Goal: Transaction & Acquisition: Purchase product/service

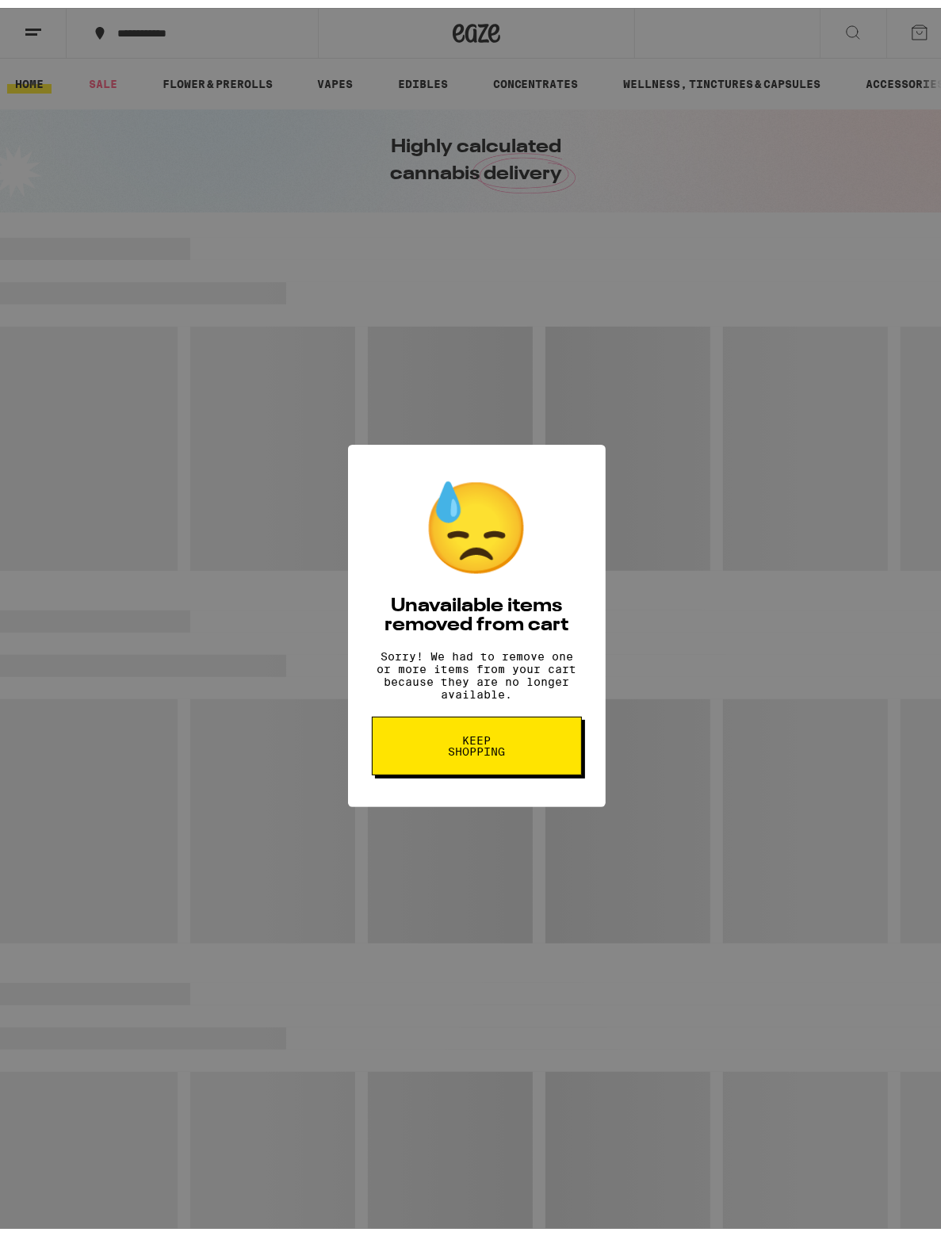
click at [511, 749] on span "Keep Shopping" at bounding box center [477, 738] width 82 height 22
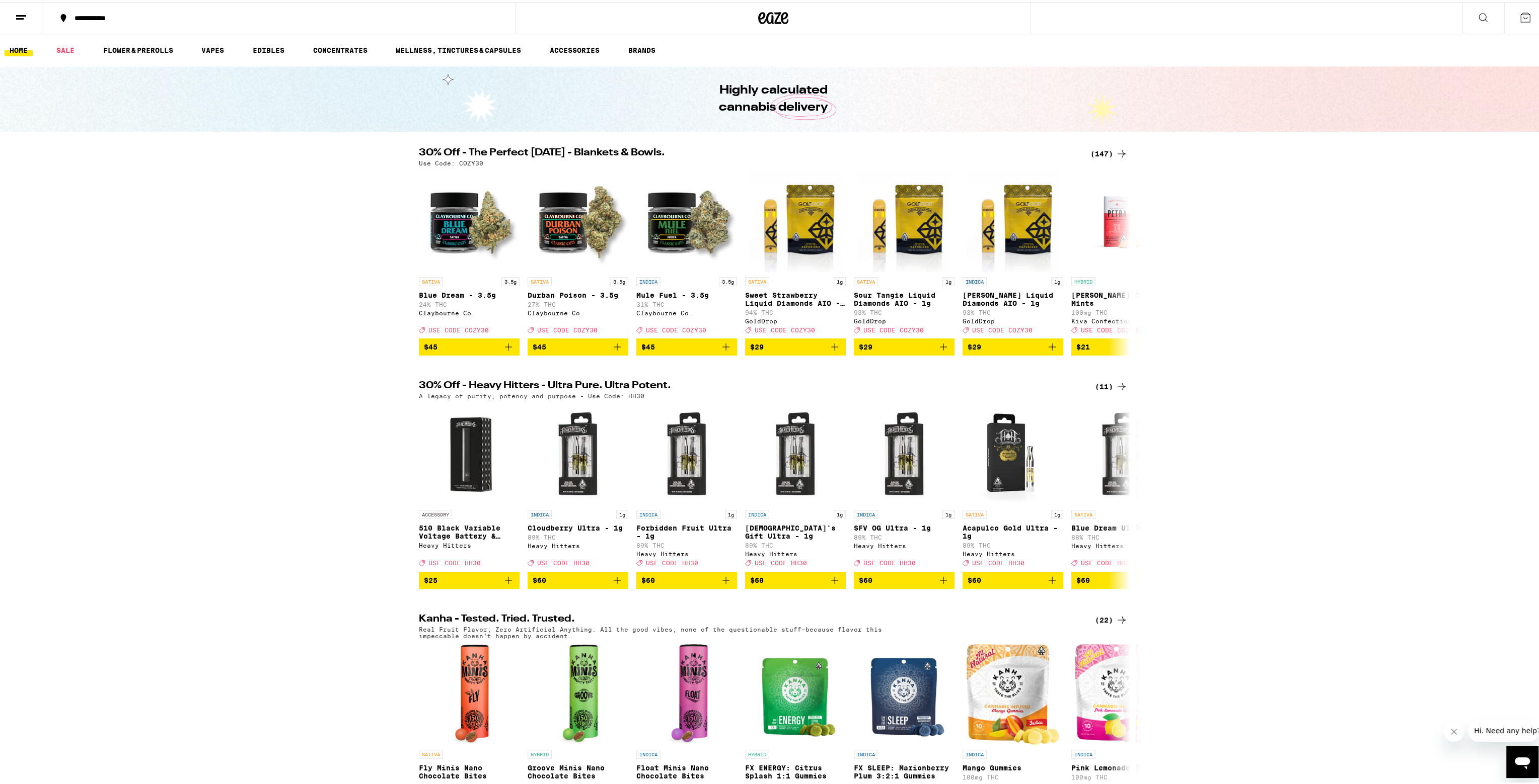
click at [597, 152] on div "(147)" at bounding box center [1109, 152] width 37 height 12
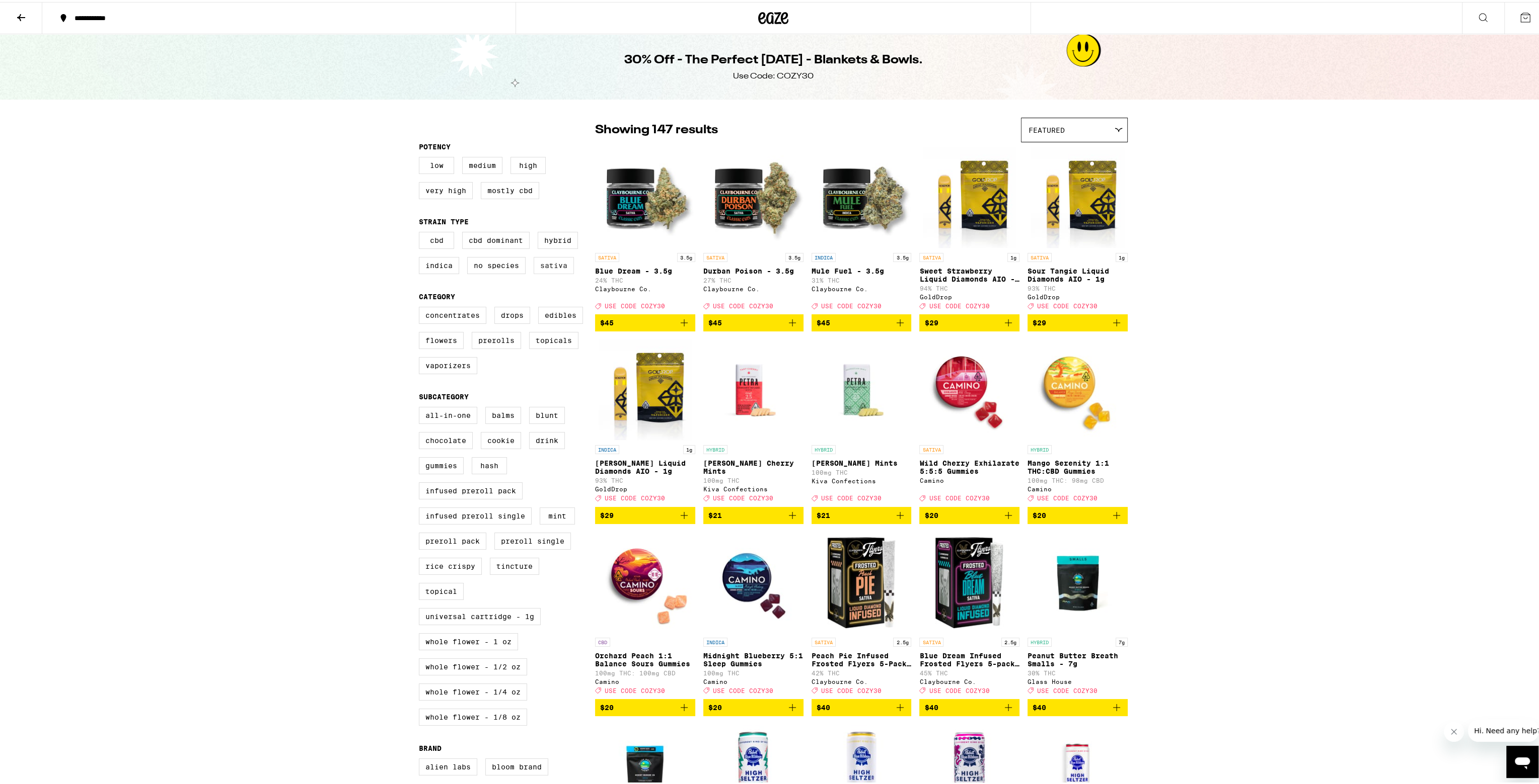
click at [541, 268] on label "Sativa" at bounding box center [553, 263] width 40 height 17
click at [421, 232] on input "Sativa" at bounding box center [421, 232] width 1 height 1
checkbox input "true"
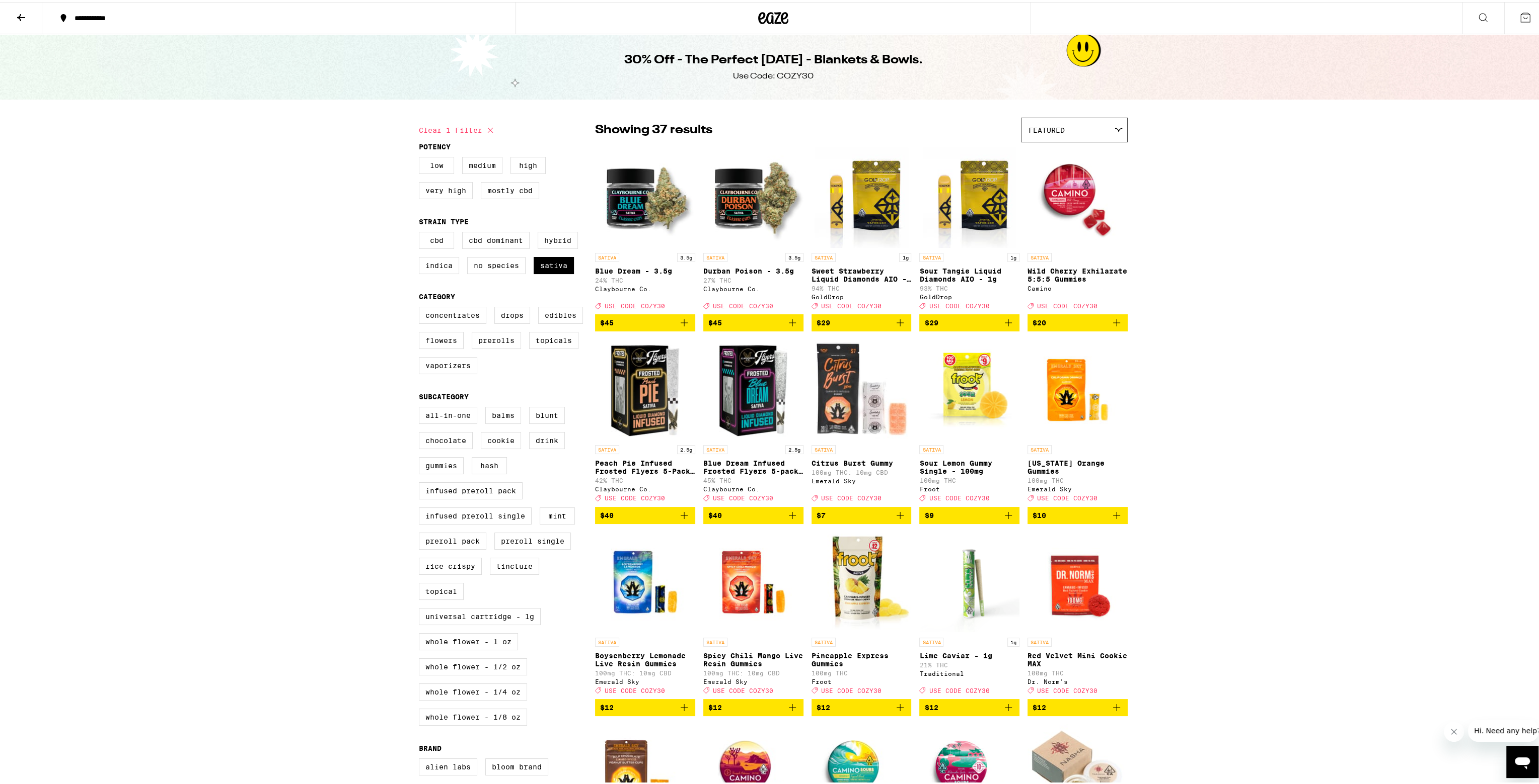
click at [548, 246] on label "Hybrid" at bounding box center [557, 238] width 40 height 17
click at [421, 232] on input "Hybrid" at bounding box center [421, 232] width 1 height 1
checkbox input "true"
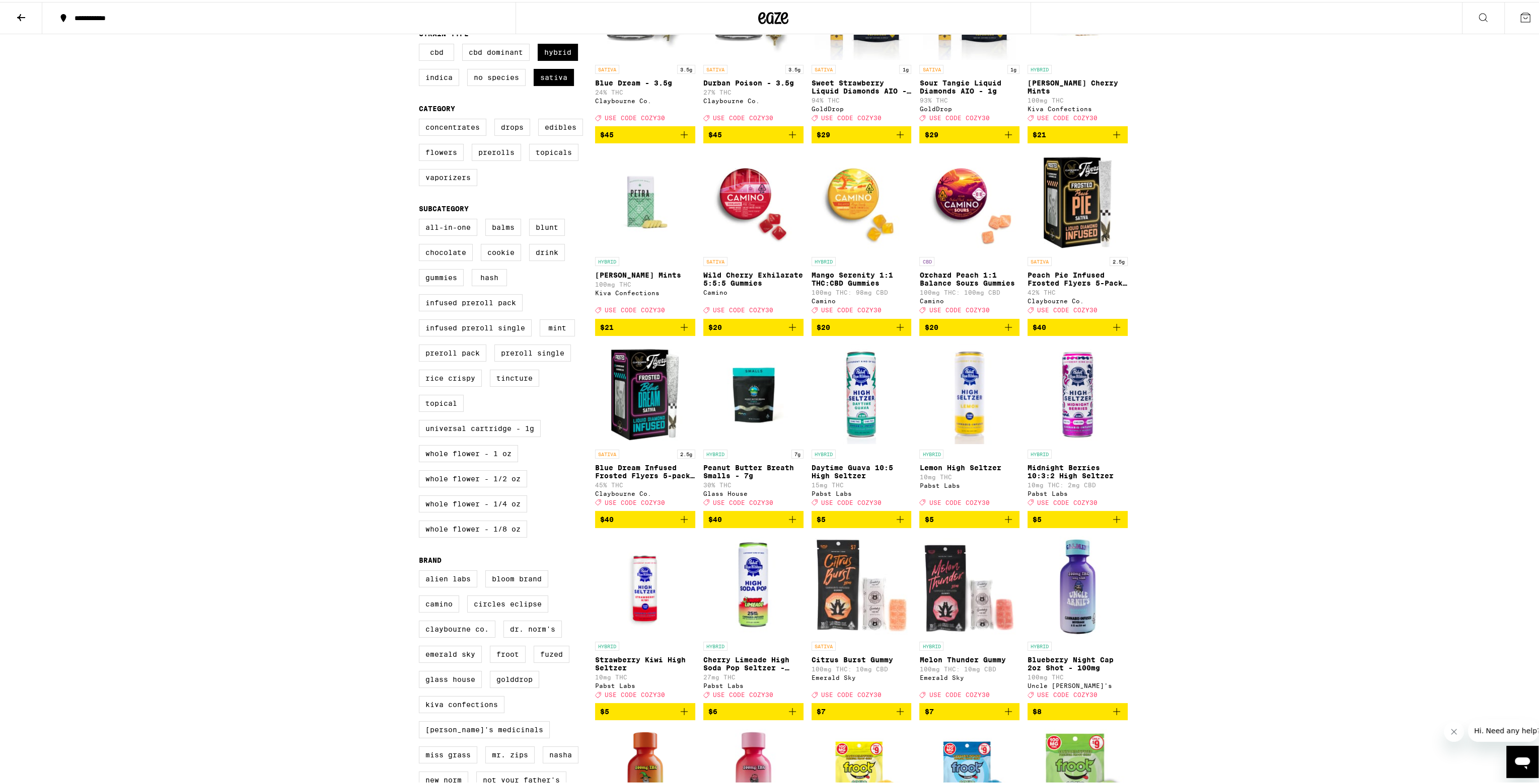
scroll to position [201, 0]
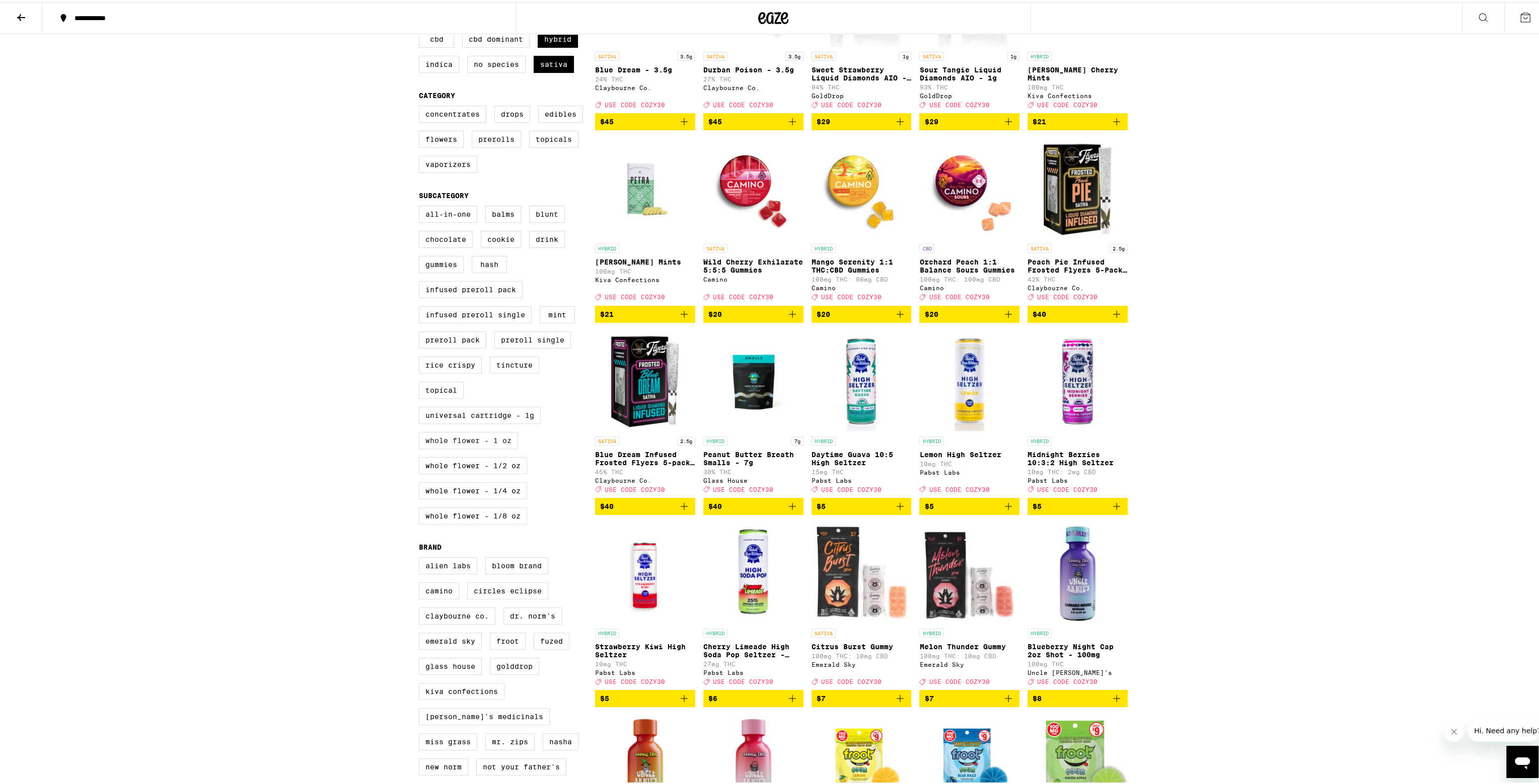
click at [478, 447] on label "Whole Flower - 1 oz" at bounding box center [468, 438] width 99 height 17
click at [421, 206] on input "Whole Flower - 1 oz" at bounding box center [421, 206] width 1 height 1
checkbox input "true"
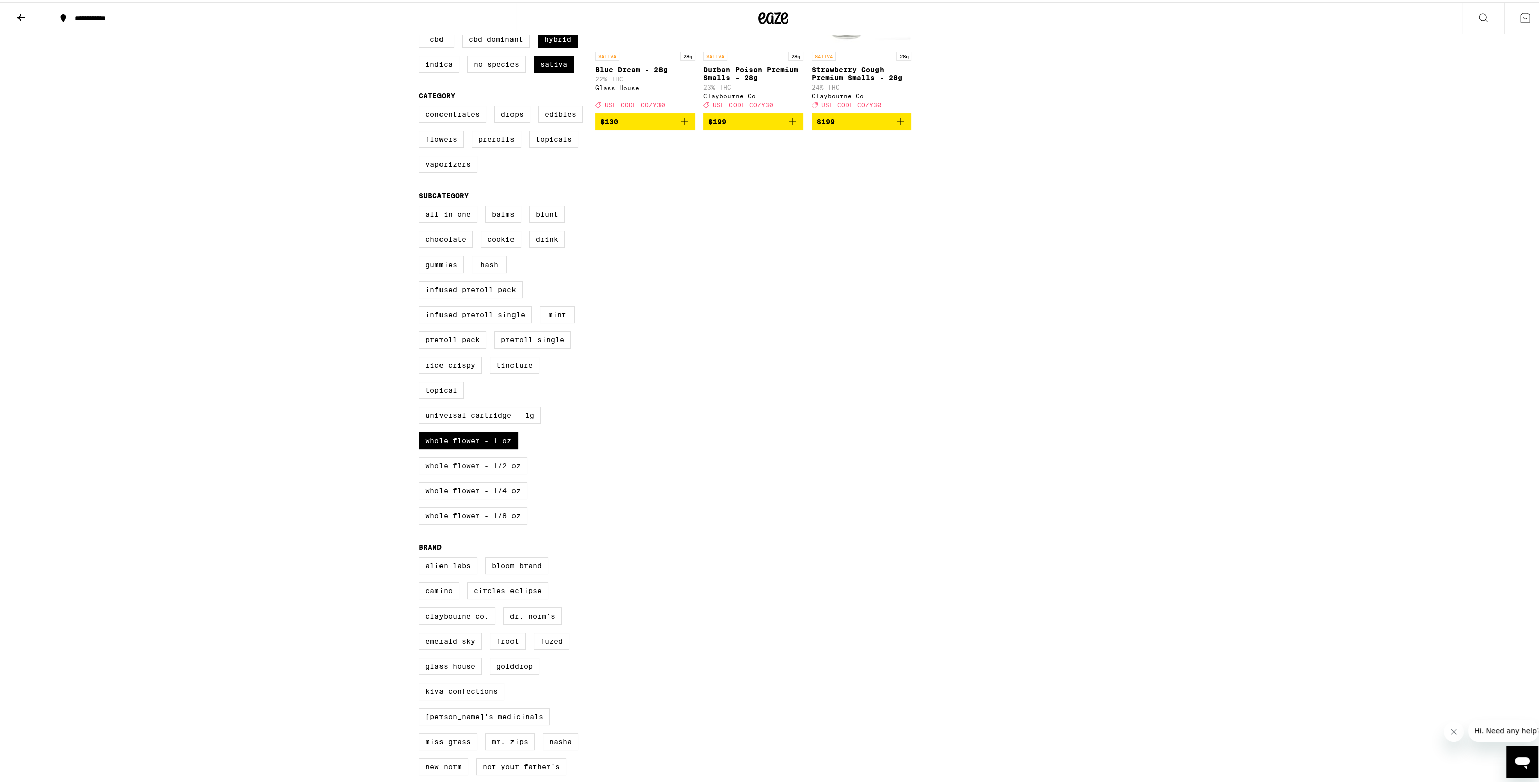
click at [475, 471] on label "Whole Flower - 1/2 oz" at bounding box center [473, 464] width 109 height 17
click at [421, 206] on input "Whole Flower - 1/2 oz" at bounding box center [421, 206] width 1 height 1
checkbox input "true"
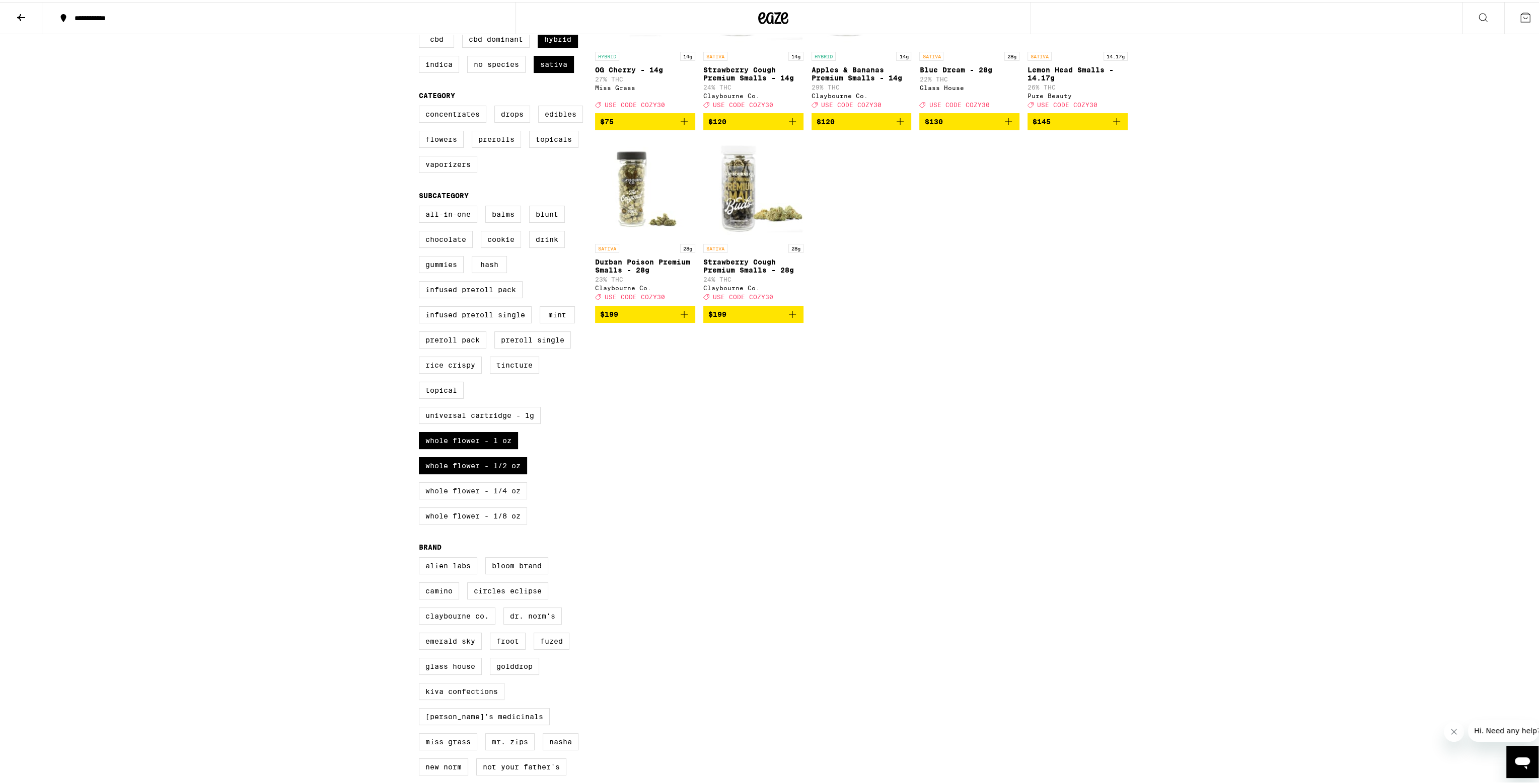
click at [466, 497] on label "Whole Flower - 1/4 oz" at bounding box center [473, 488] width 109 height 17
click at [421, 206] on input "Whole Flower - 1/4 oz" at bounding box center [421, 206] width 1 height 1
checkbox input "true"
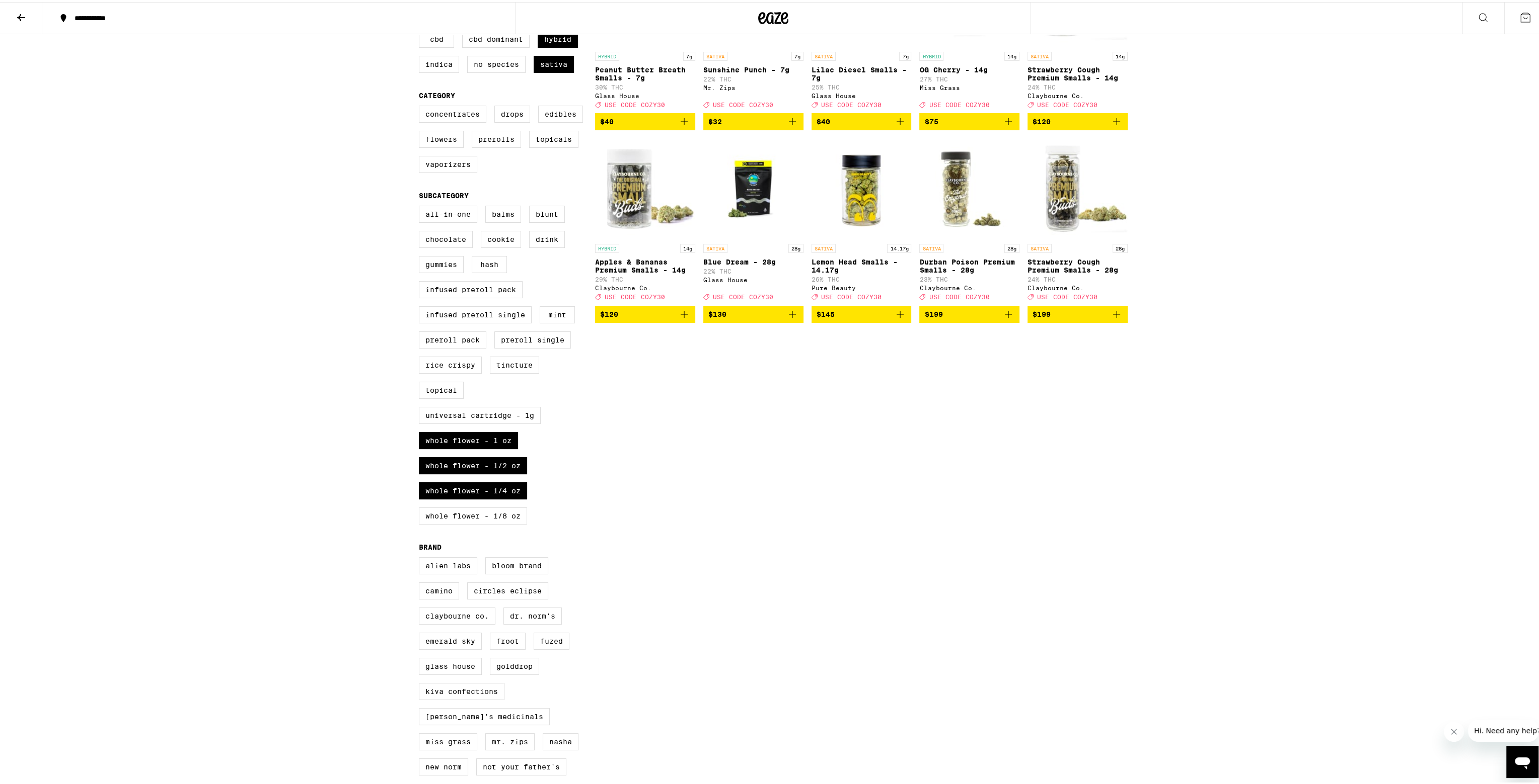
click at [464, 519] on div "All-In-One Balms Blunt Chocolate Cookie Drink Gummies Hash Infused Preroll Pack…" at bounding box center [507, 367] width 176 height 327
click at [461, 523] on label "Whole Flower - 1/8 oz" at bounding box center [473, 514] width 109 height 17
click at [421, 206] on input "Whole Flower - 1/8 oz" at bounding box center [421, 206] width 1 height 1
checkbox input "true"
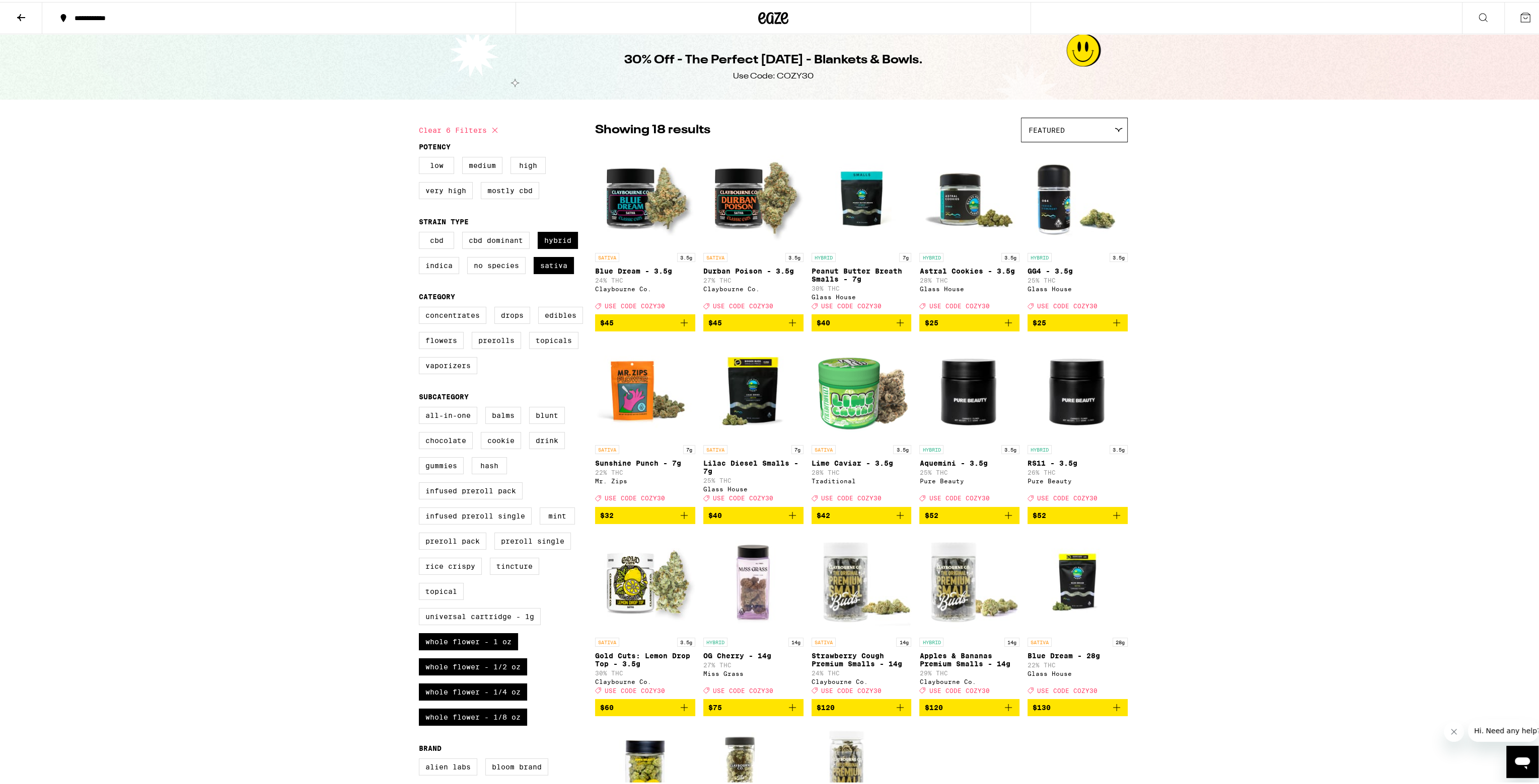
click at [597, 323] on icon "Add to bag" at bounding box center [1116, 320] width 12 height 12
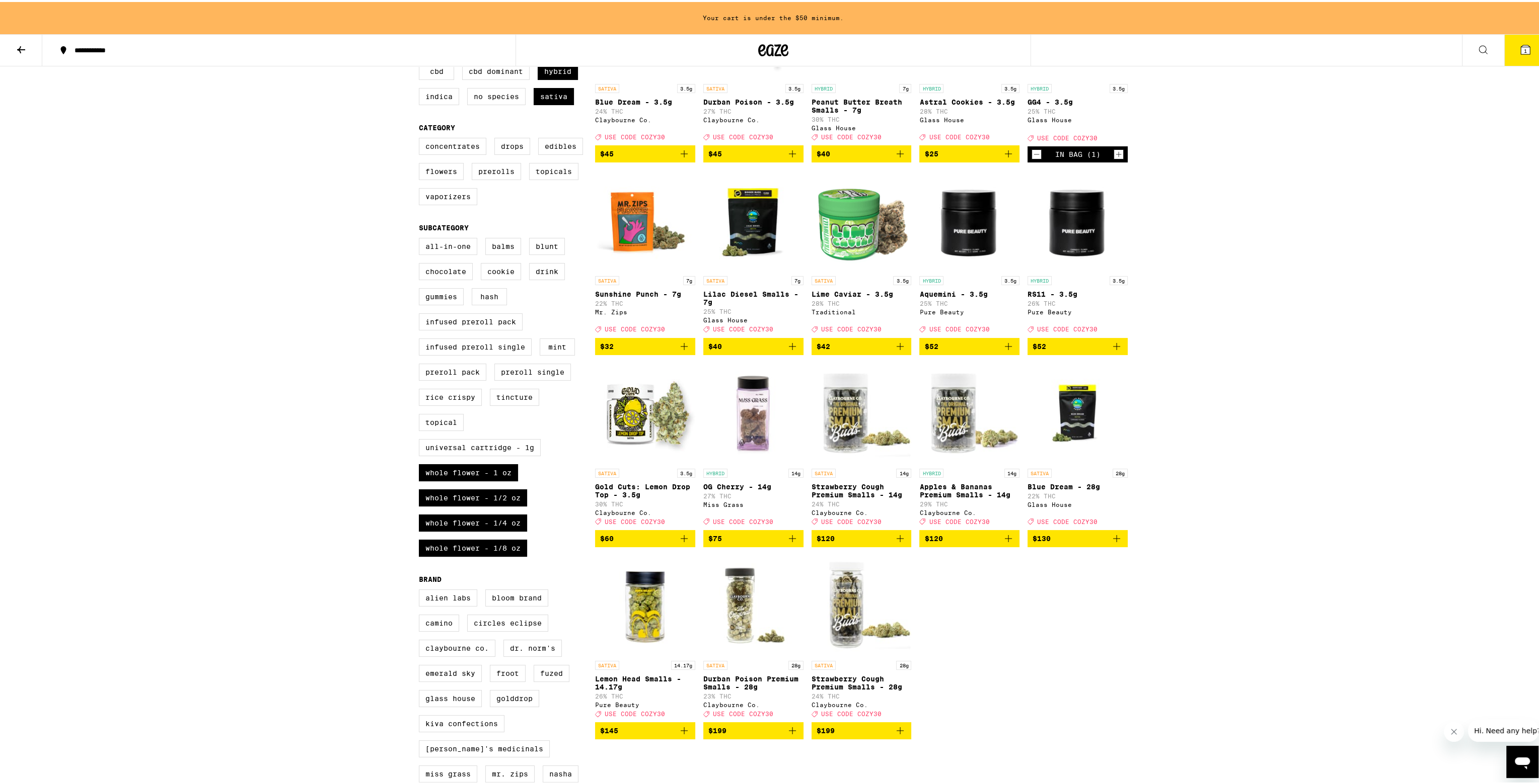
scroll to position [252, 0]
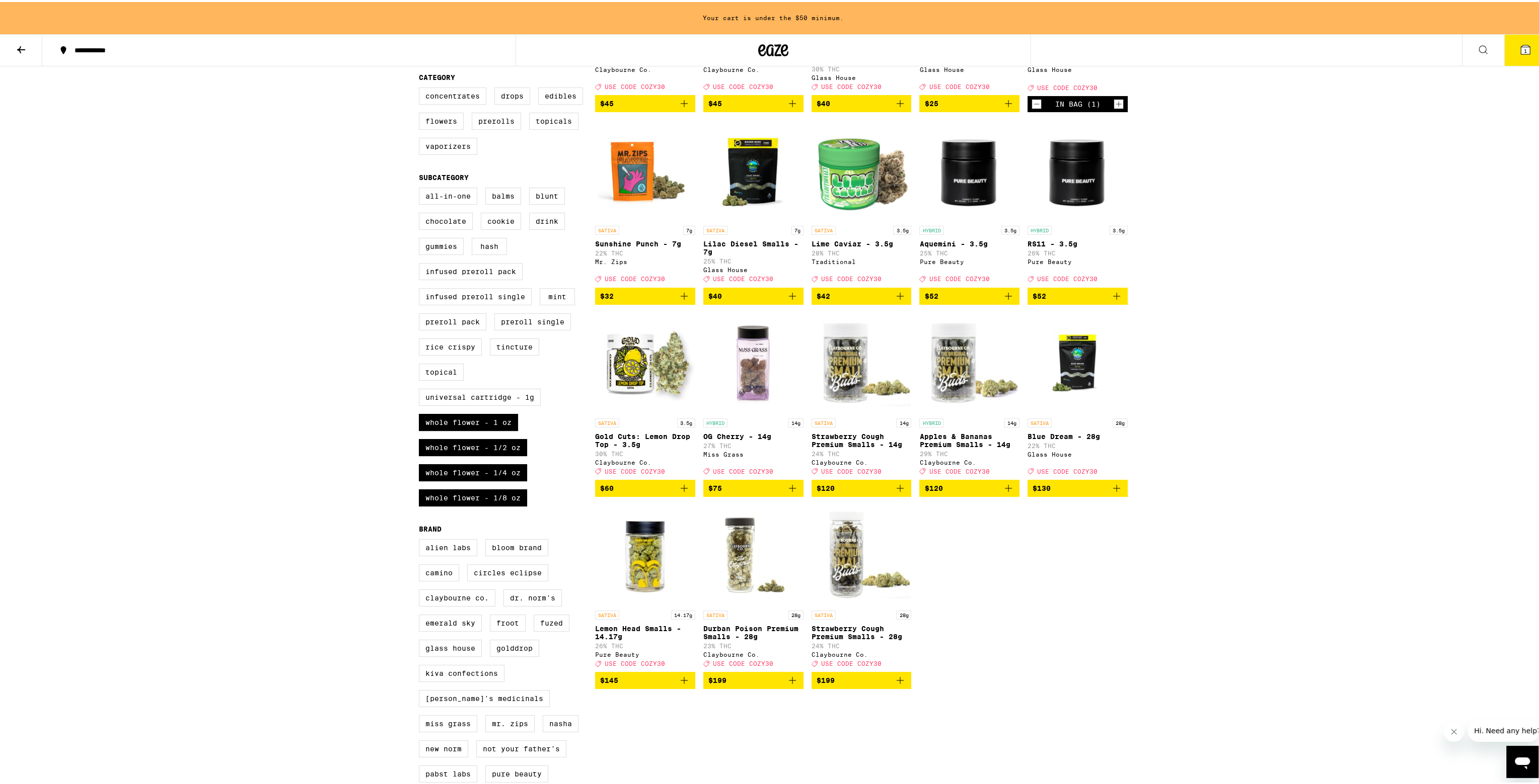
click at [597, 682] on icon "Add to bag" at bounding box center [792, 678] width 7 height 7
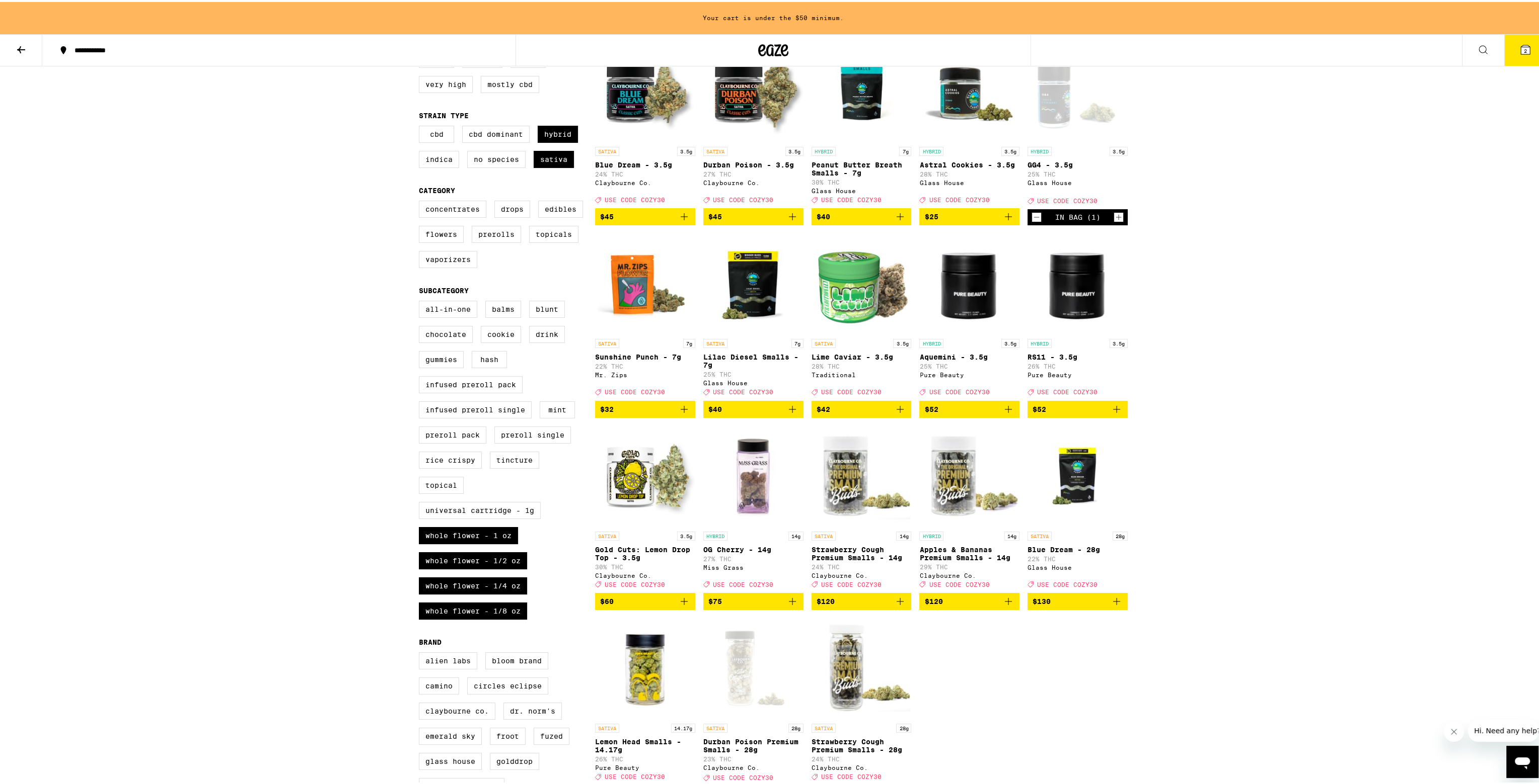
scroll to position [0, 0]
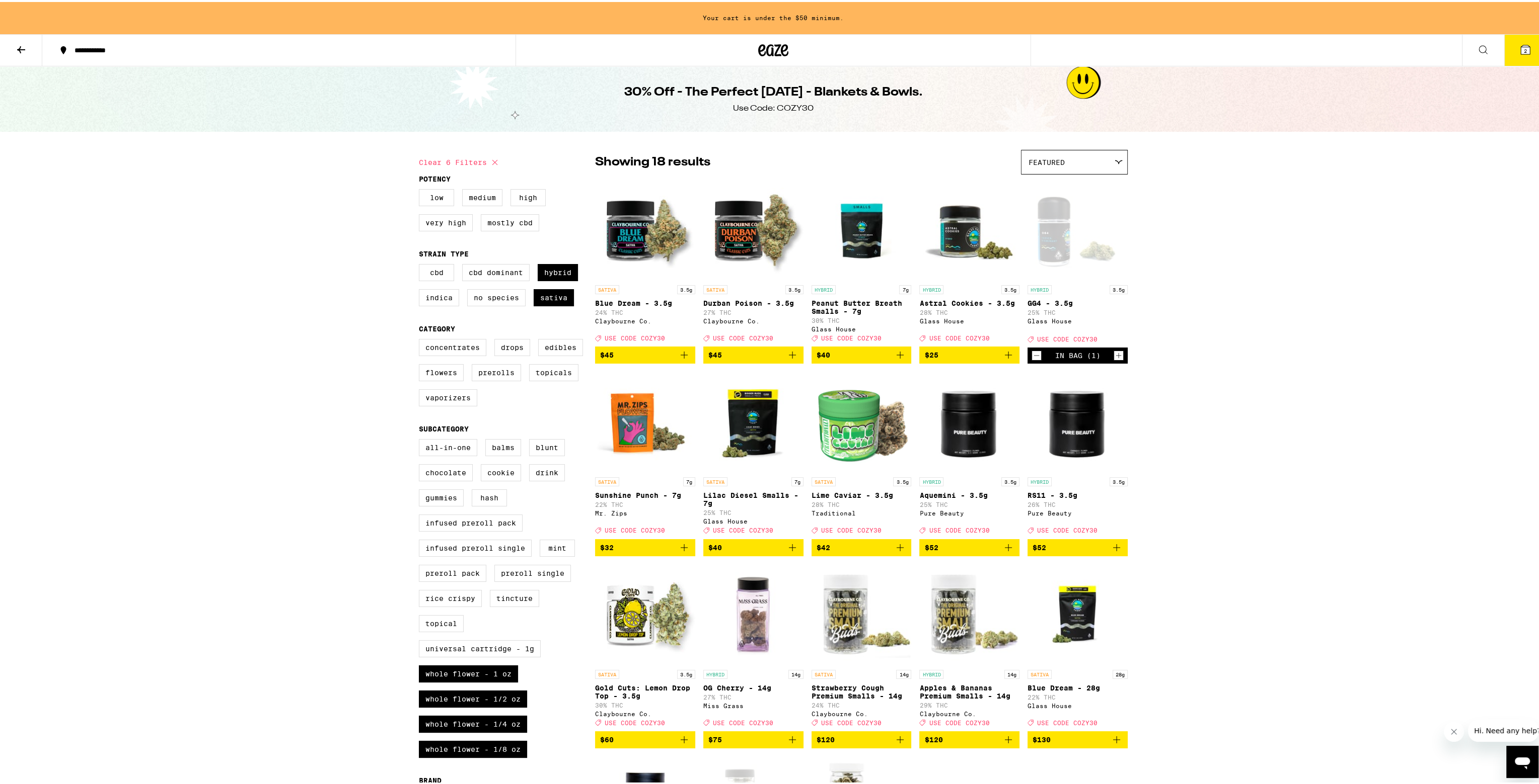
drag, startPoint x: 1017, startPoint y: 714, endPoint x: 1013, endPoint y: 287, distance: 427.0
click at [597, 39] on button "2" at bounding box center [1525, 48] width 43 height 31
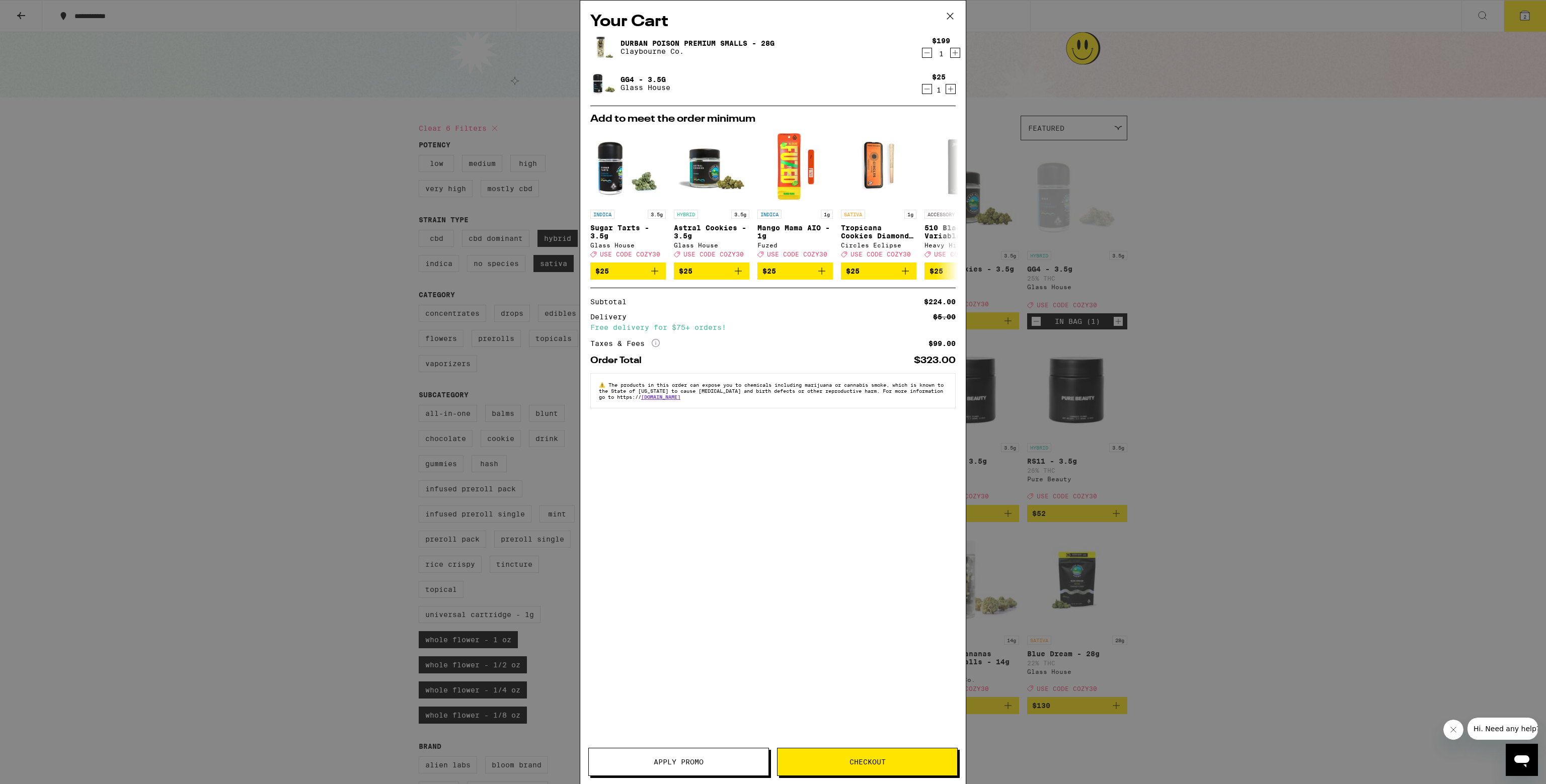
click at [597, 88] on icon "Decrement" at bounding box center [927, 89] width 9 height 12
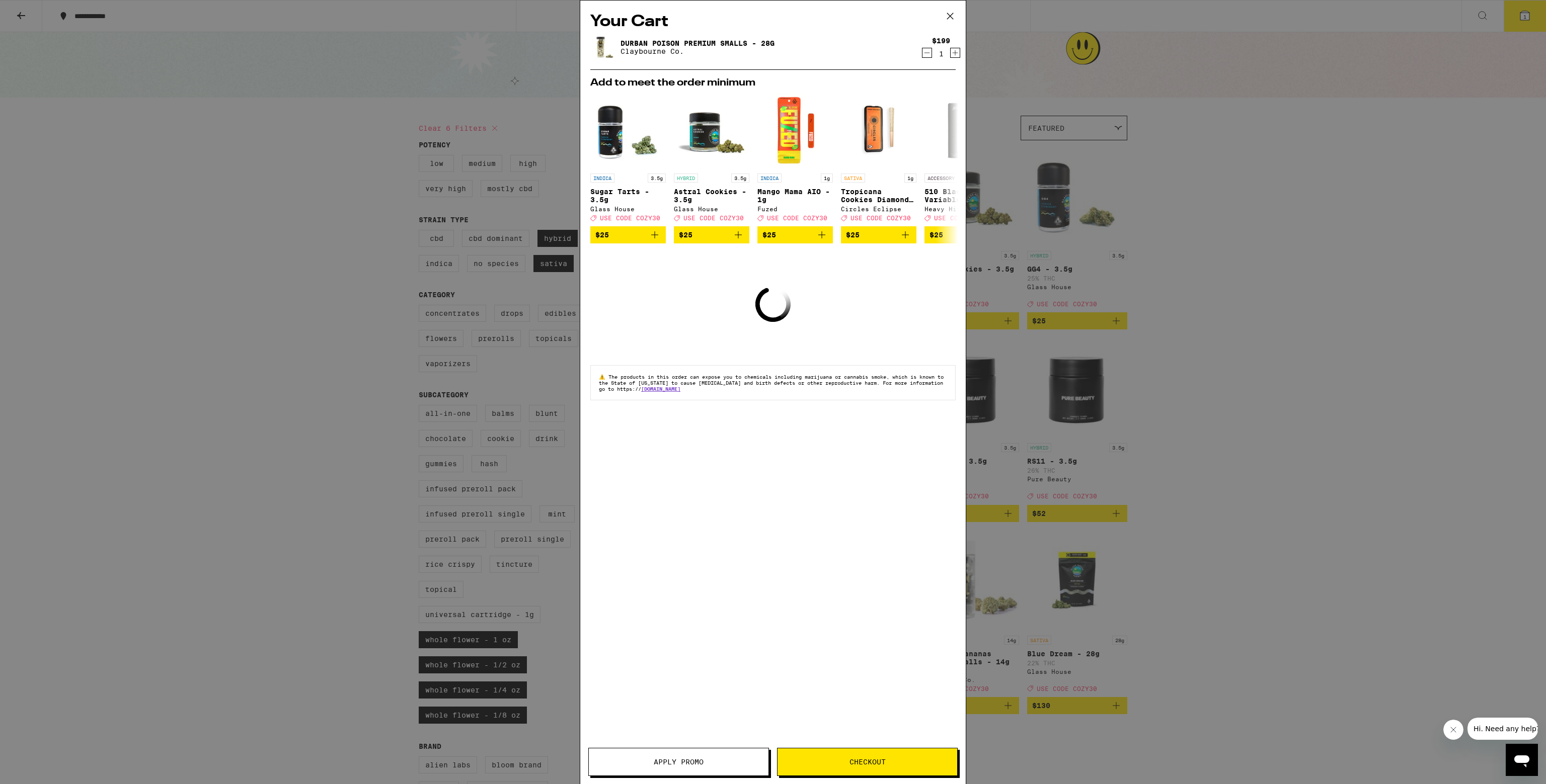
click at [597, 753] on button "Apply Promo" at bounding box center [678, 762] width 181 height 28
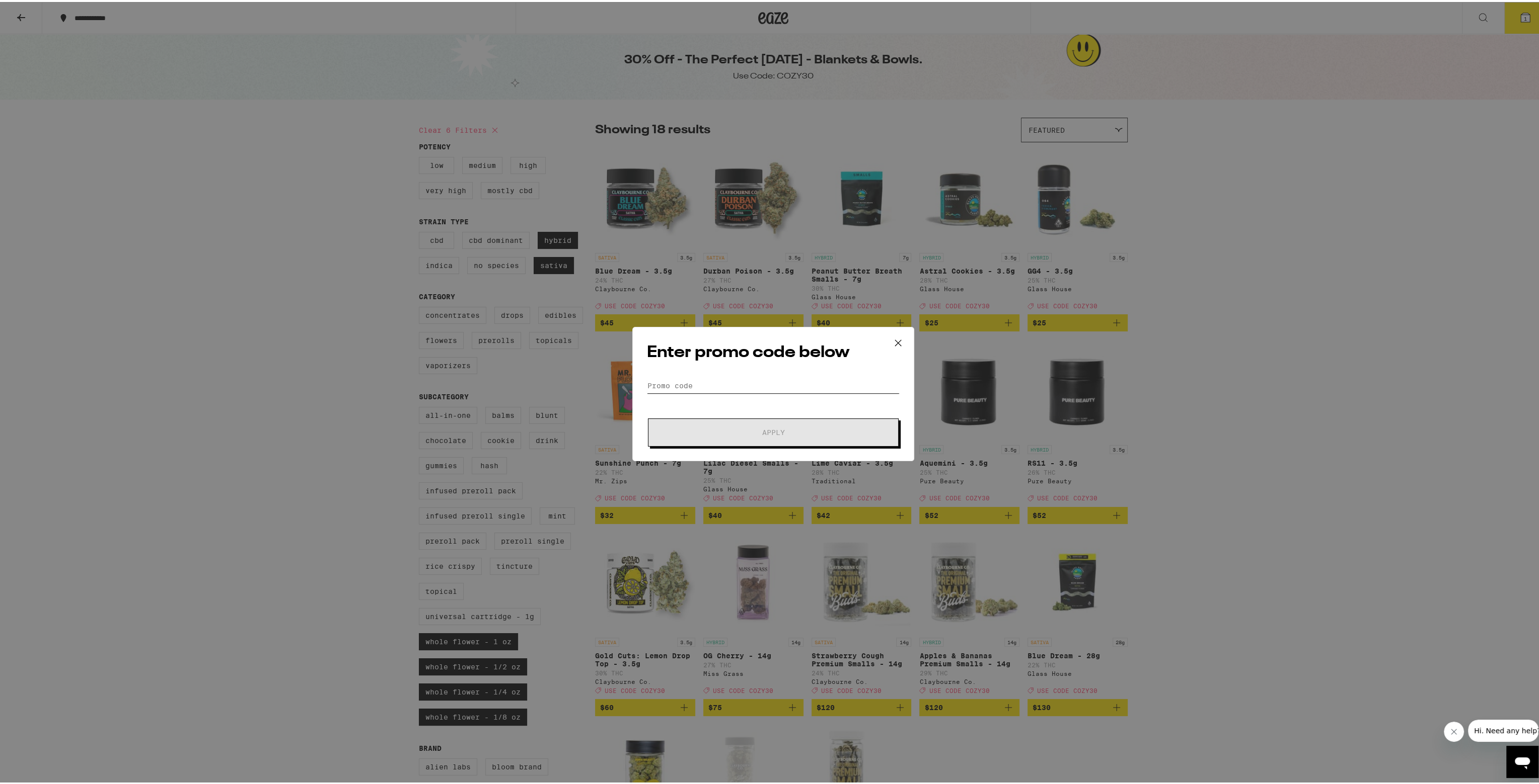
click at [597, 388] on input "Promo Code" at bounding box center [773, 384] width 253 height 15
type input "cozy30"
click at [597, 414] on form "Promo Code cozy30 Apply" at bounding box center [773, 410] width 253 height 69
click at [597, 415] on form "Promo Code cozy30 Apply" at bounding box center [773, 410] width 253 height 69
click at [597, 425] on button "Apply" at bounding box center [773, 431] width 251 height 28
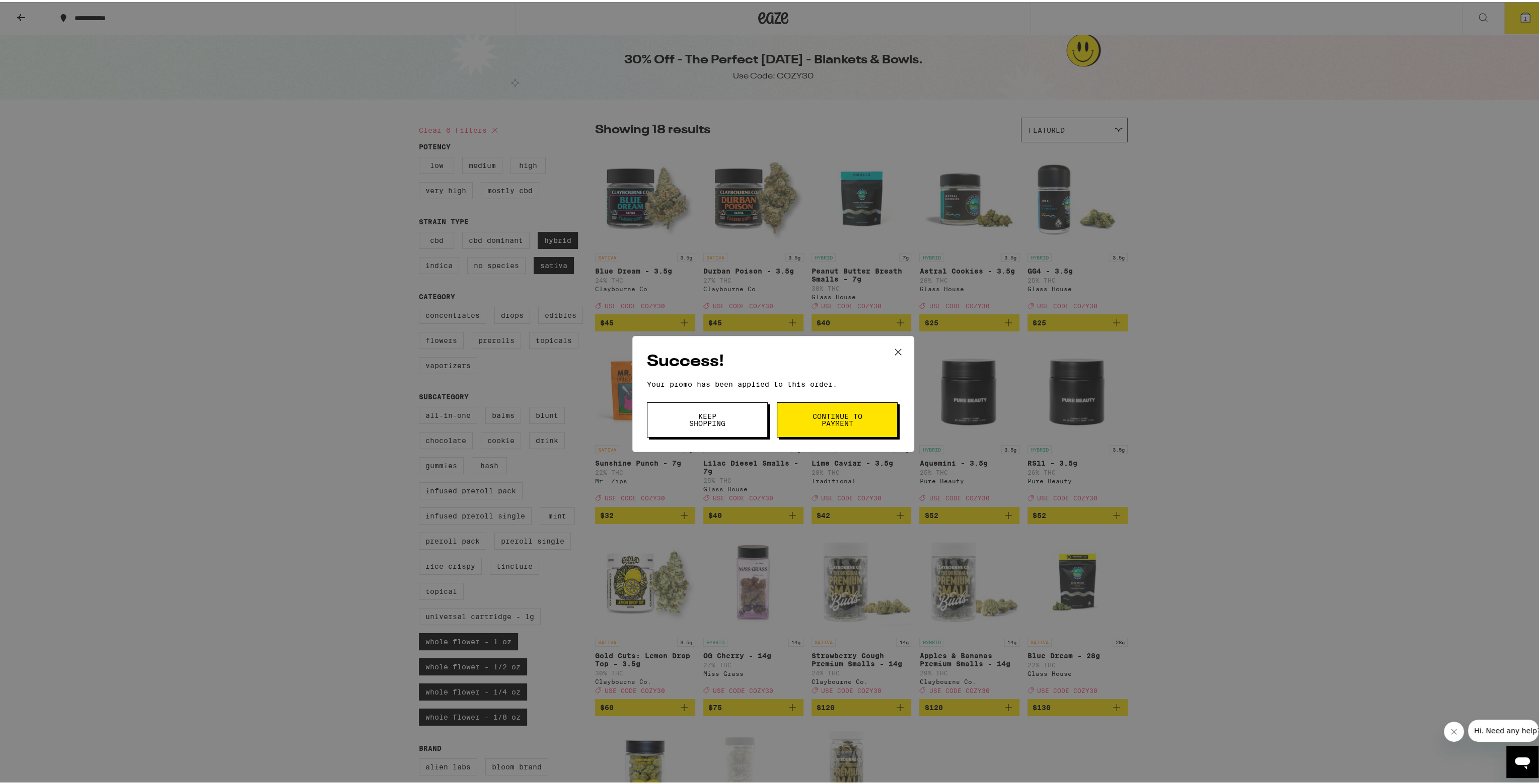
scroll to position [201, 0]
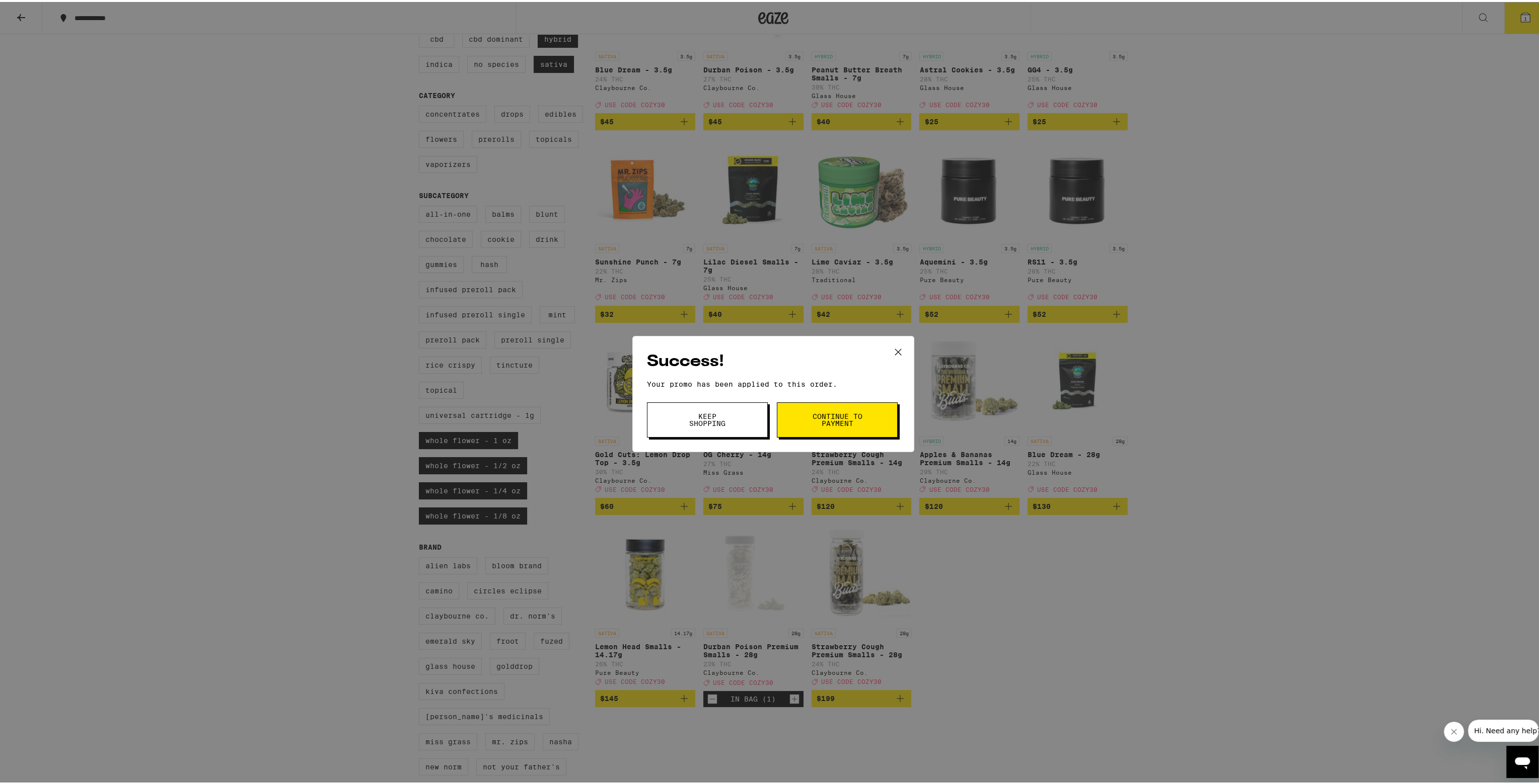
click at [597, 419] on span "Continue to payment" at bounding box center [837, 418] width 51 height 14
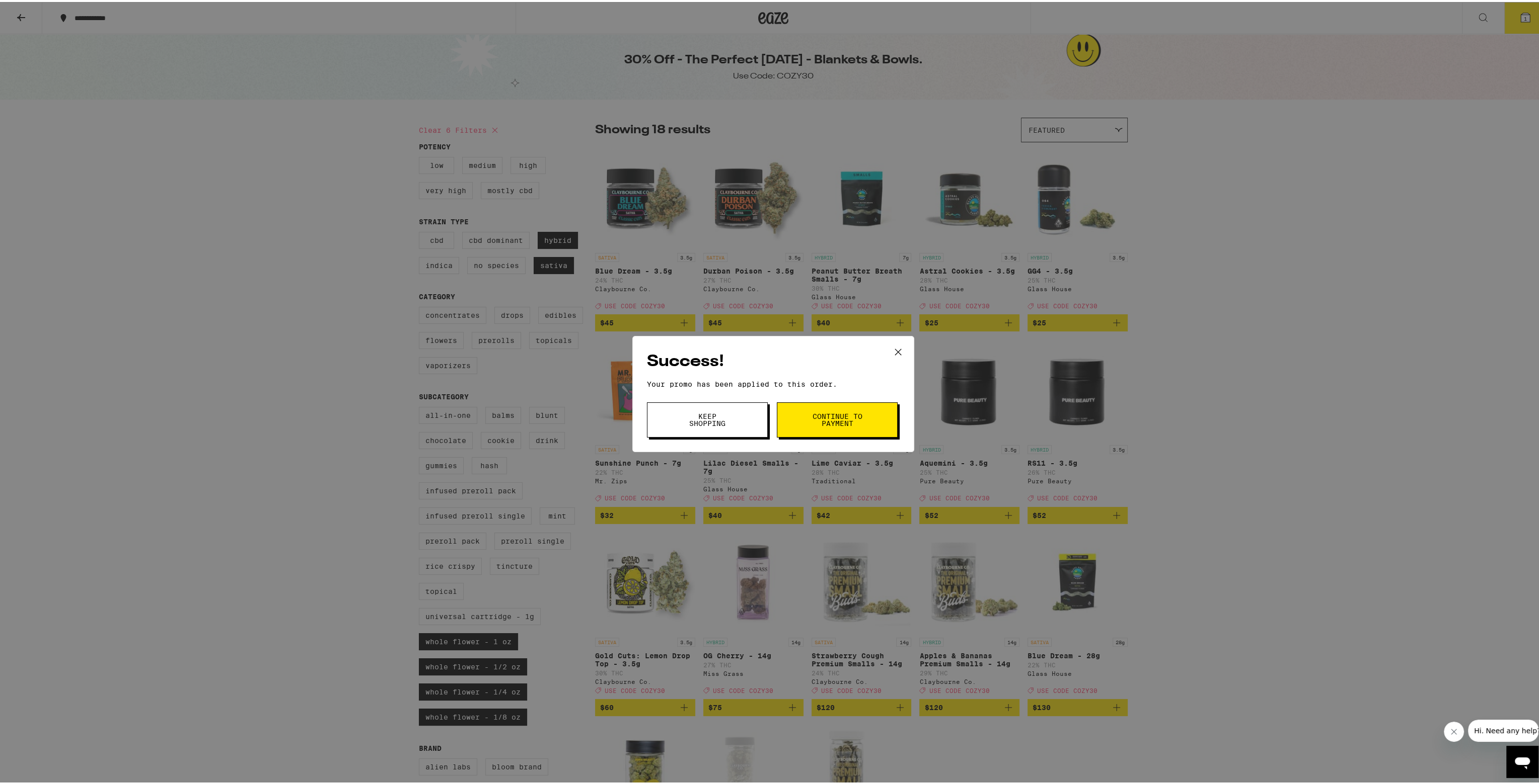
click at [477, 180] on div "Success! Your promo has been applied to this order. Promo Code Keep Shopping Co…" at bounding box center [773, 392] width 1546 height 784
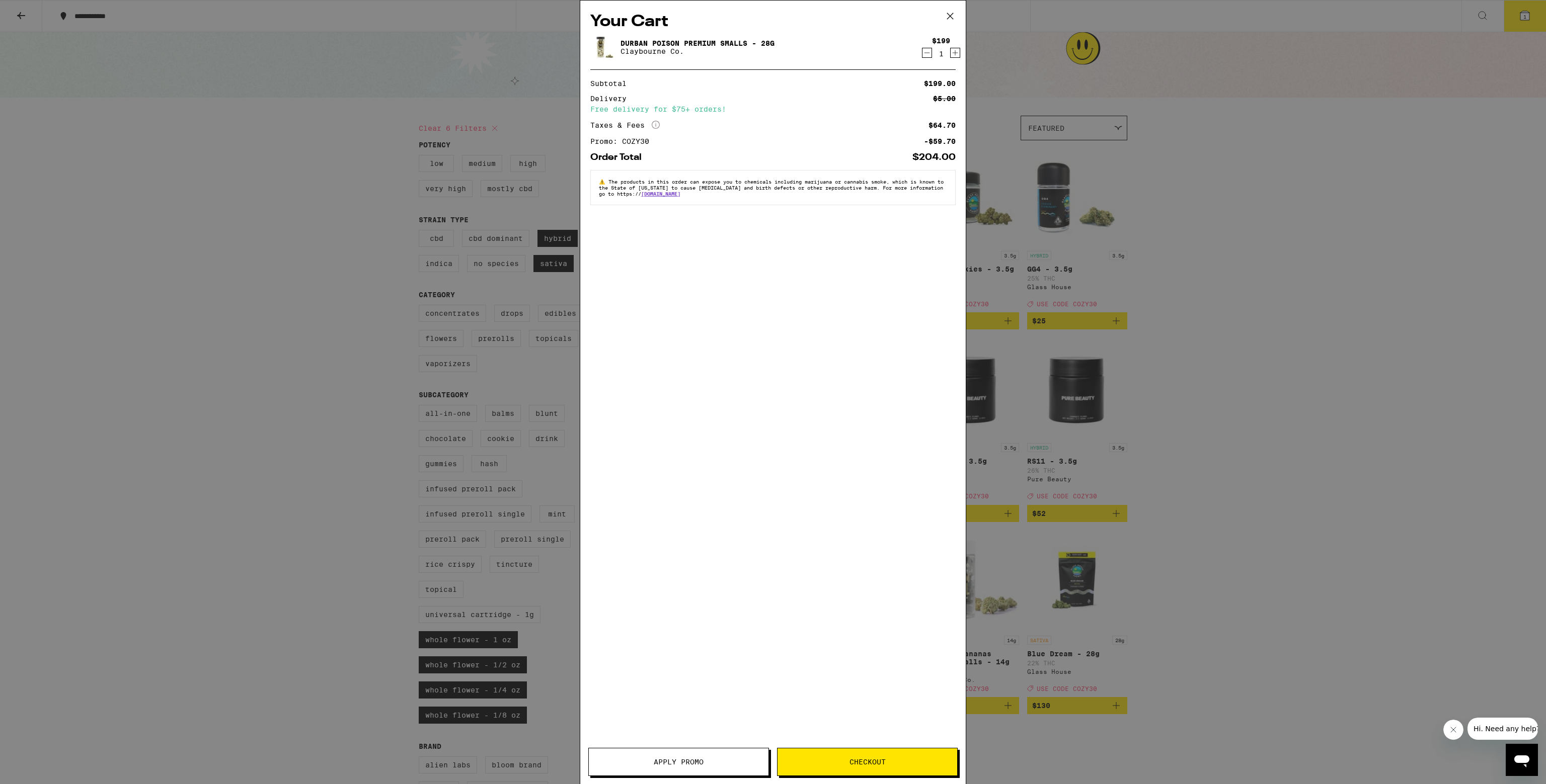
click at [597, 51] on icon "Decrement" at bounding box center [927, 53] width 9 height 12
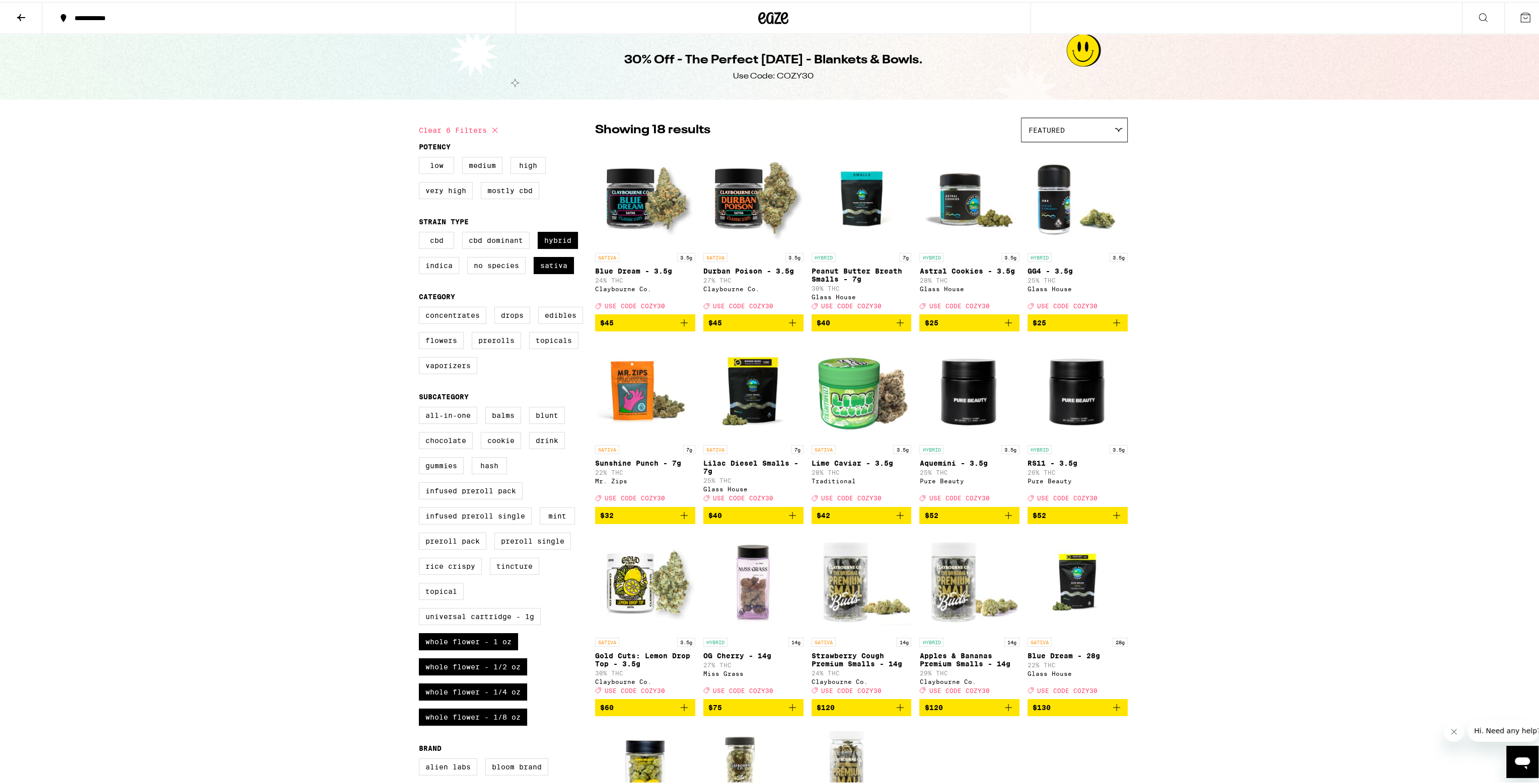
click at [597, 10] on icon at bounding box center [1525, 15] width 12 height 12
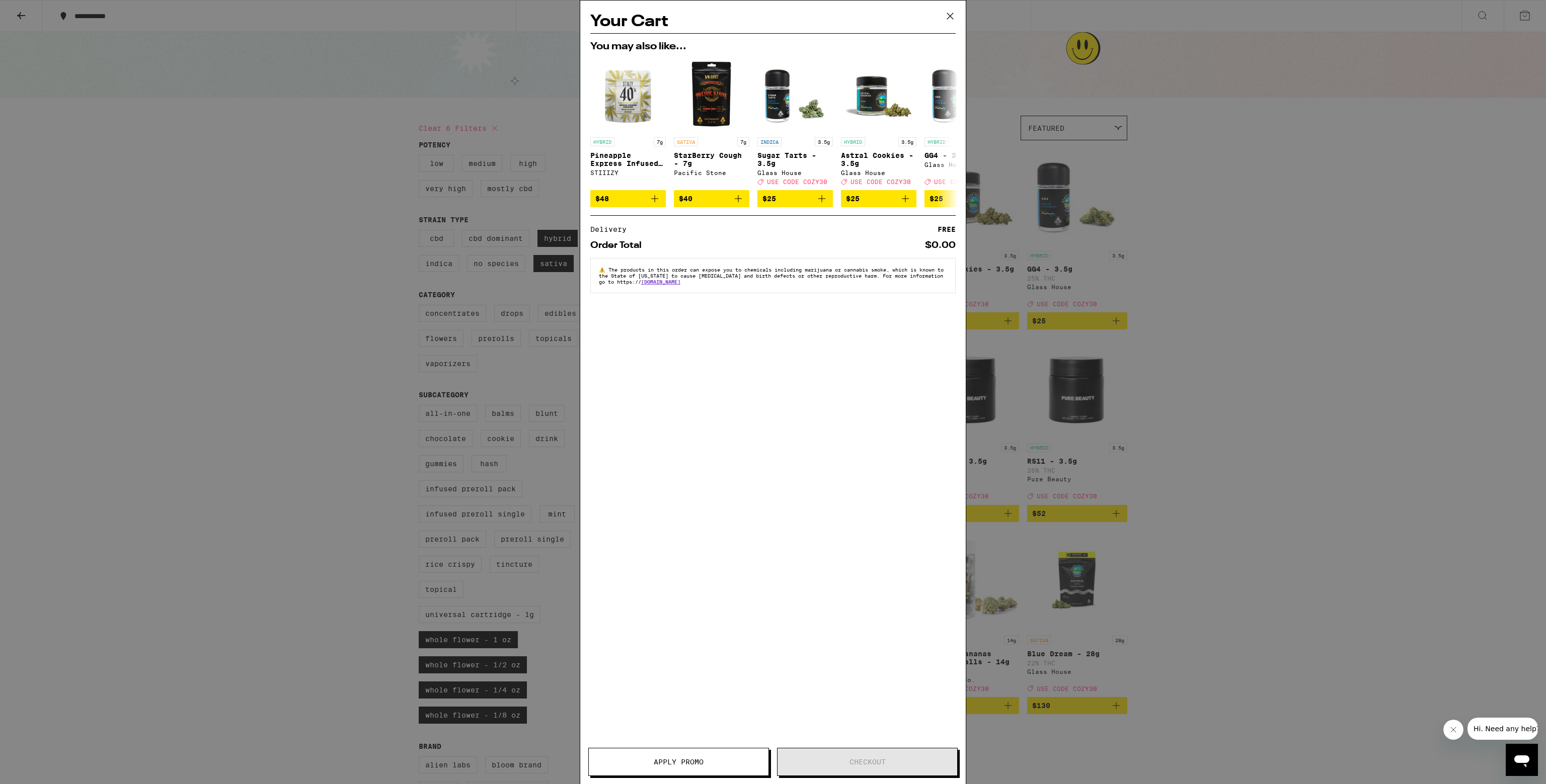
click at [597, 206] on div "Your Cart You may also like... HYBRID 7g Pineapple Express Infused - 7g STIIIZY…" at bounding box center [773, 392] width 1546 height 784
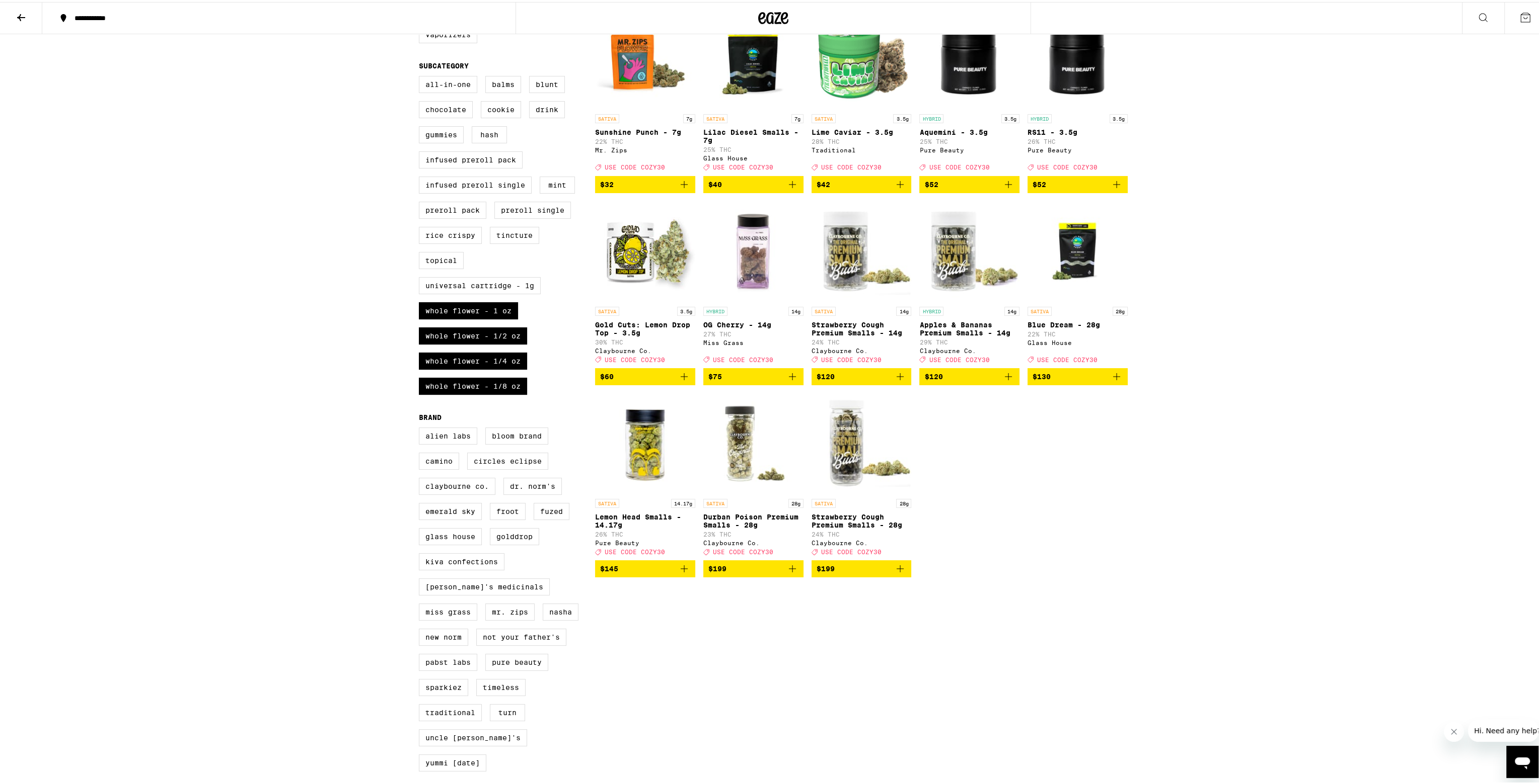
scroll to position [402, 0]
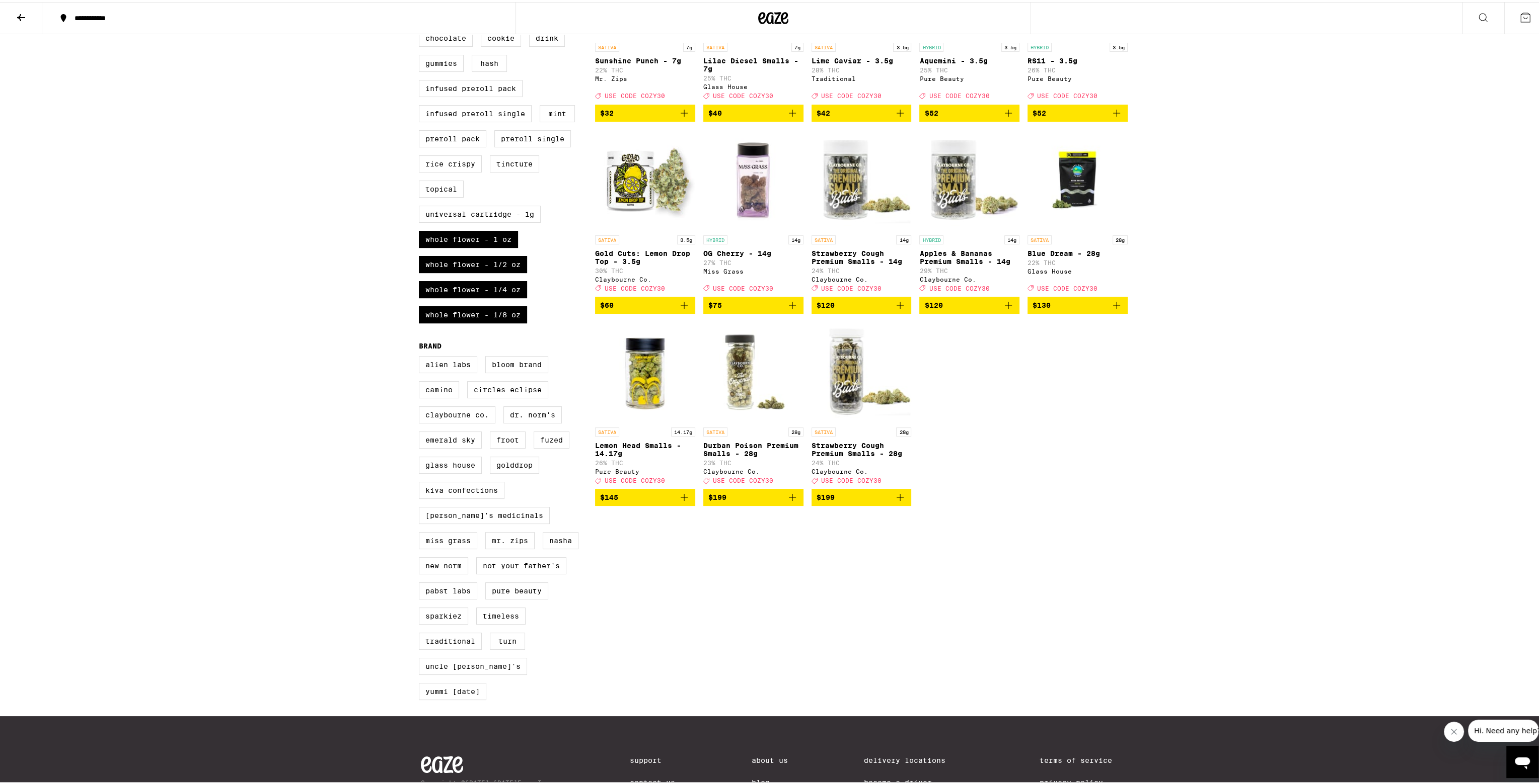
click at [597, 502] on icon "Add to bag" at bounding box center [792, 495] width 12 height 12
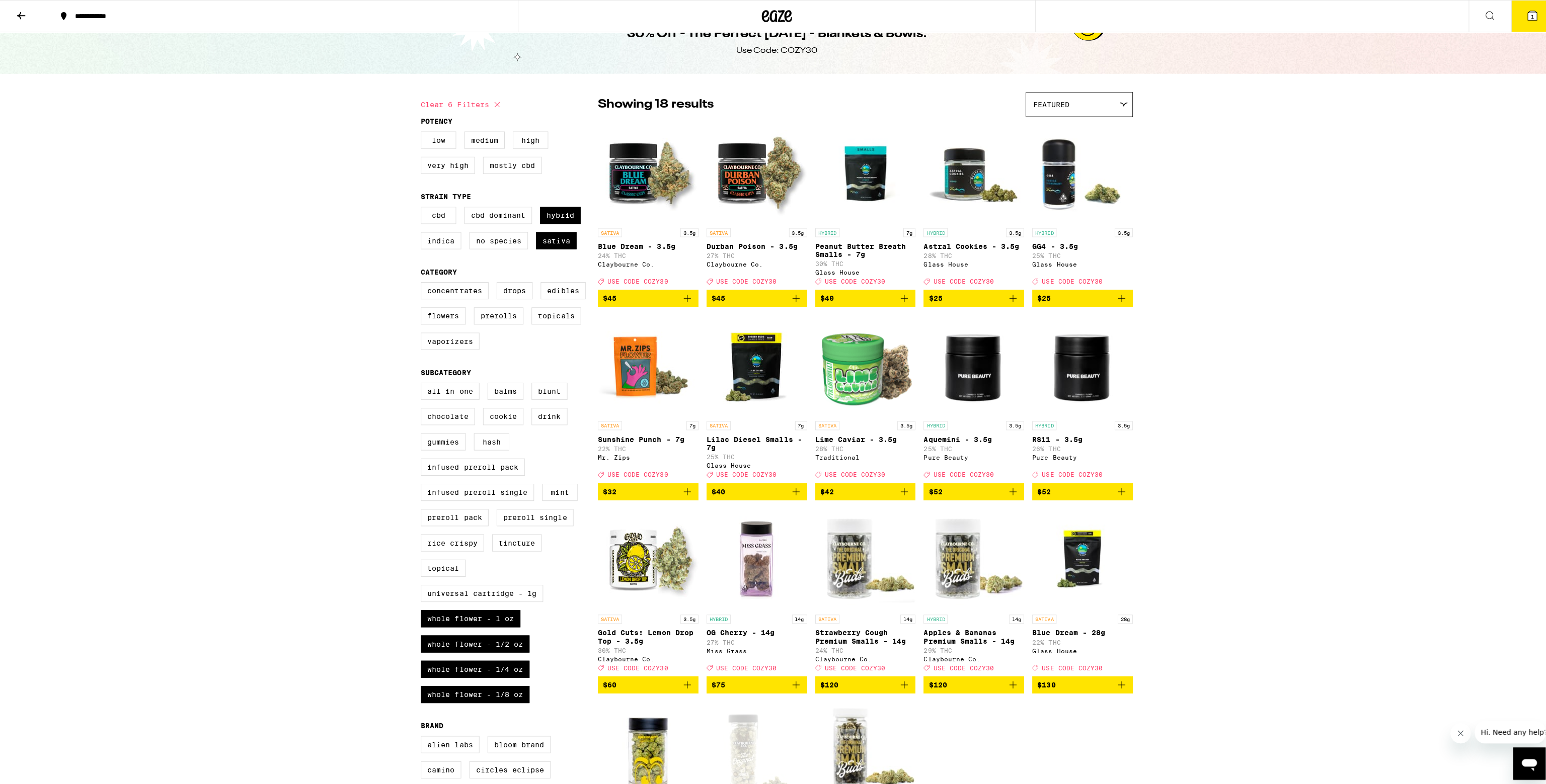
scroll to position [0, 0]
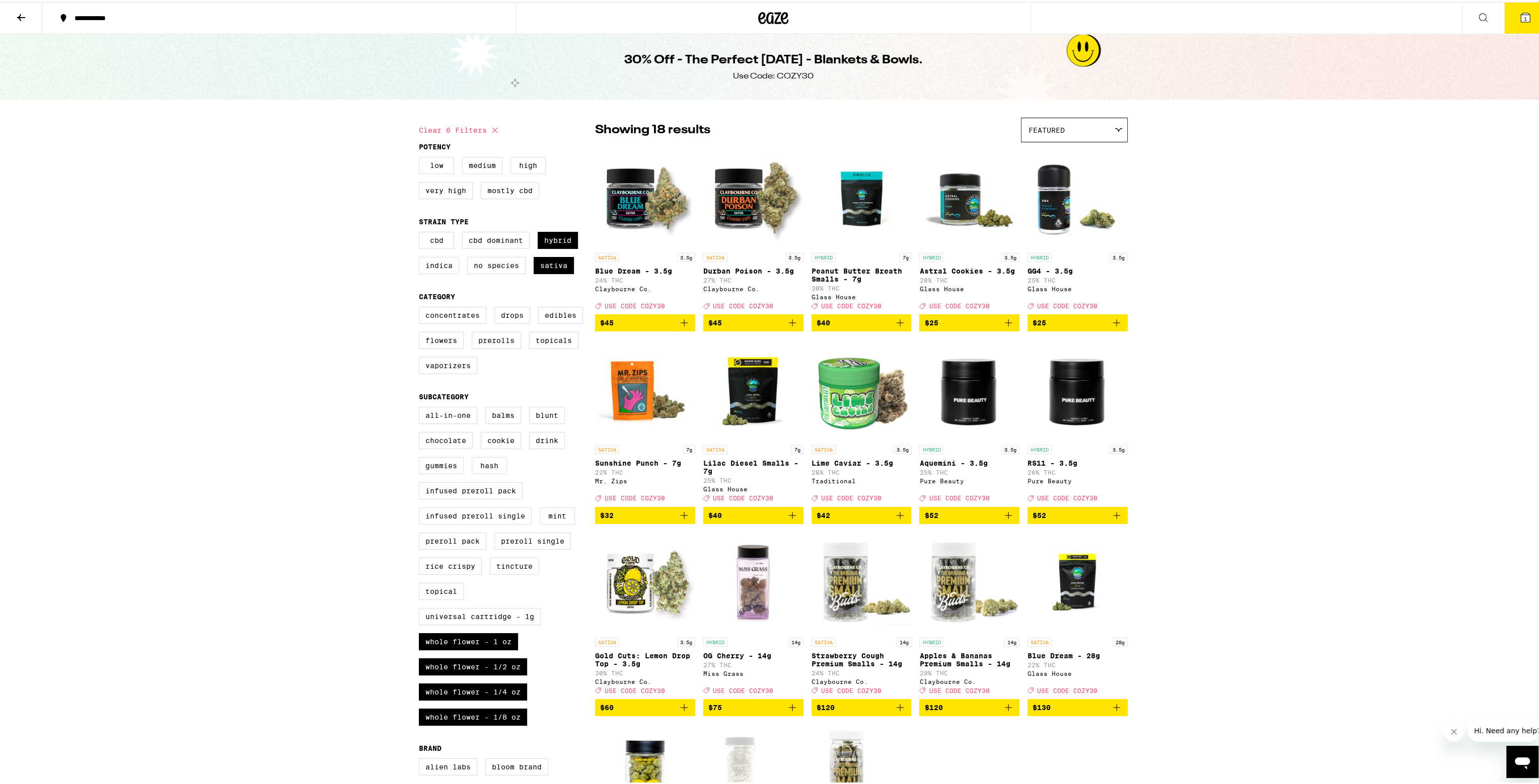
click at [597, 22] on button "1" at bounding box center [1525, 16] width 43 height 31
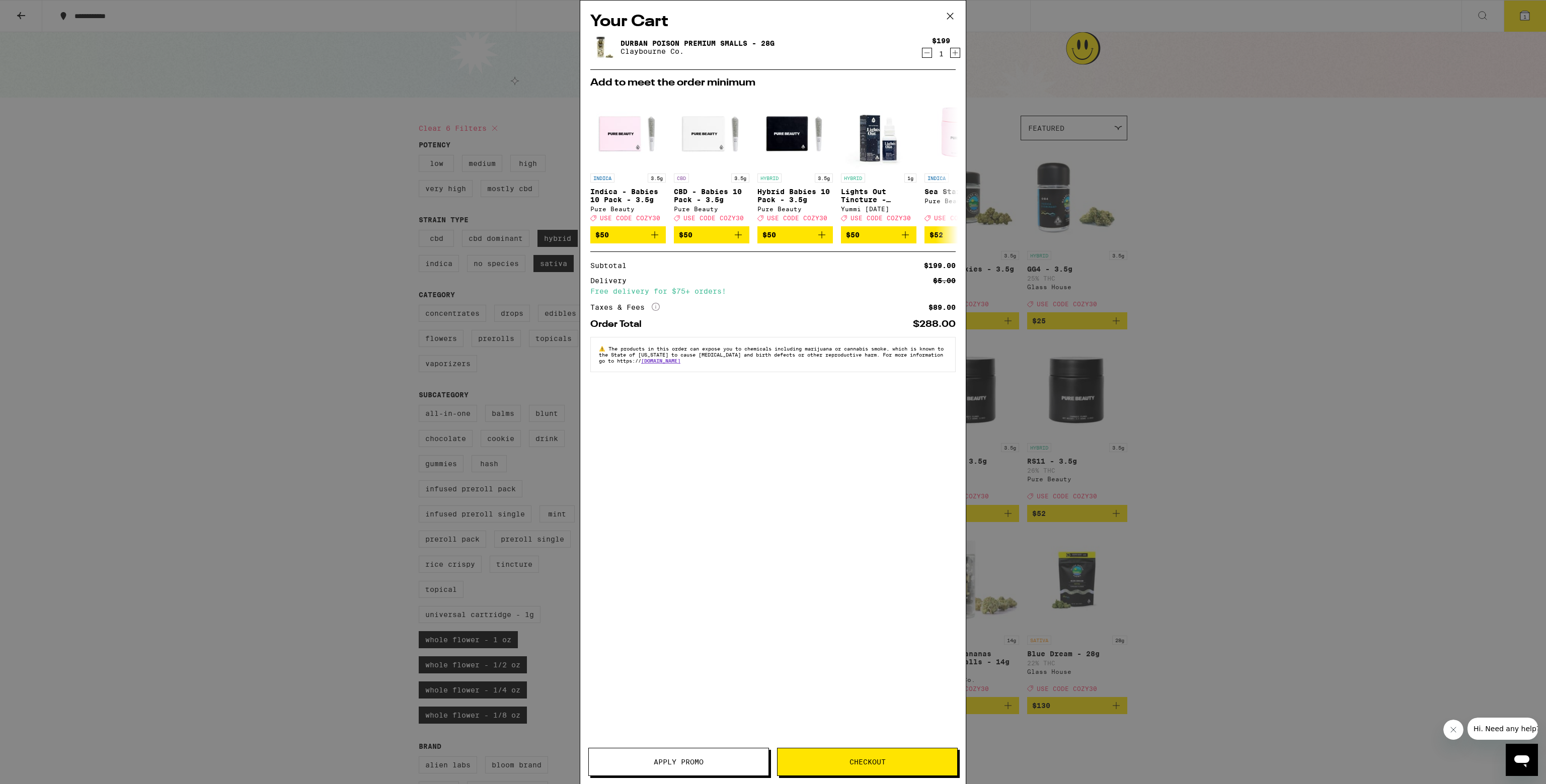
click at [597, 766] on button "Apply Promo" at bounding box center [678, 762] width 181 height 28
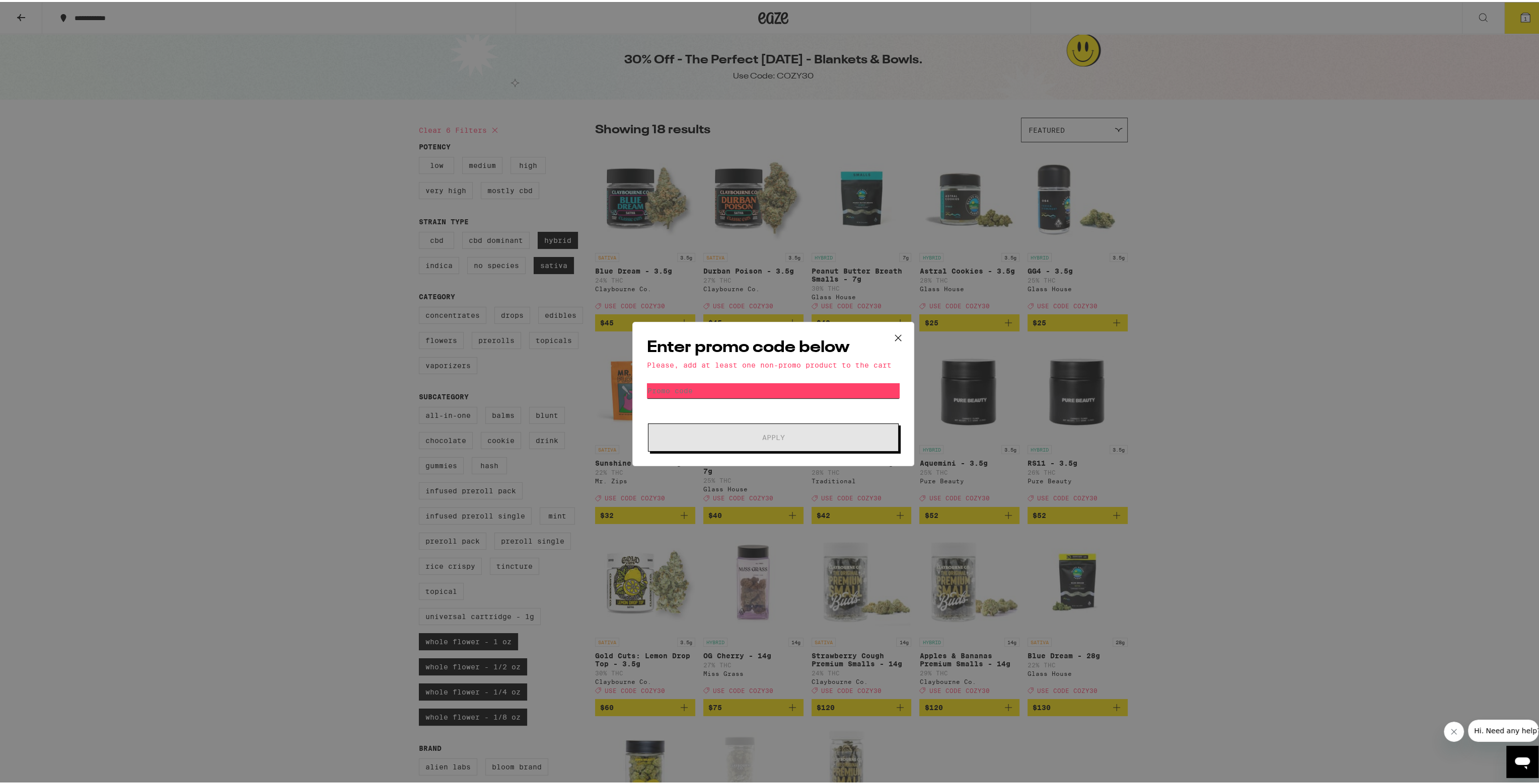
click at [597, 390] on input "Promo Code" at bounding box center [773, 389] width 253 height 15
click at [597, 389] on input "Promo Code" at bounding box center [773, 389] width 253 height 15
type input "cozy30"
click at [597, 437] on span "Apply" at bounding box center [773, 435] width 182 height 7
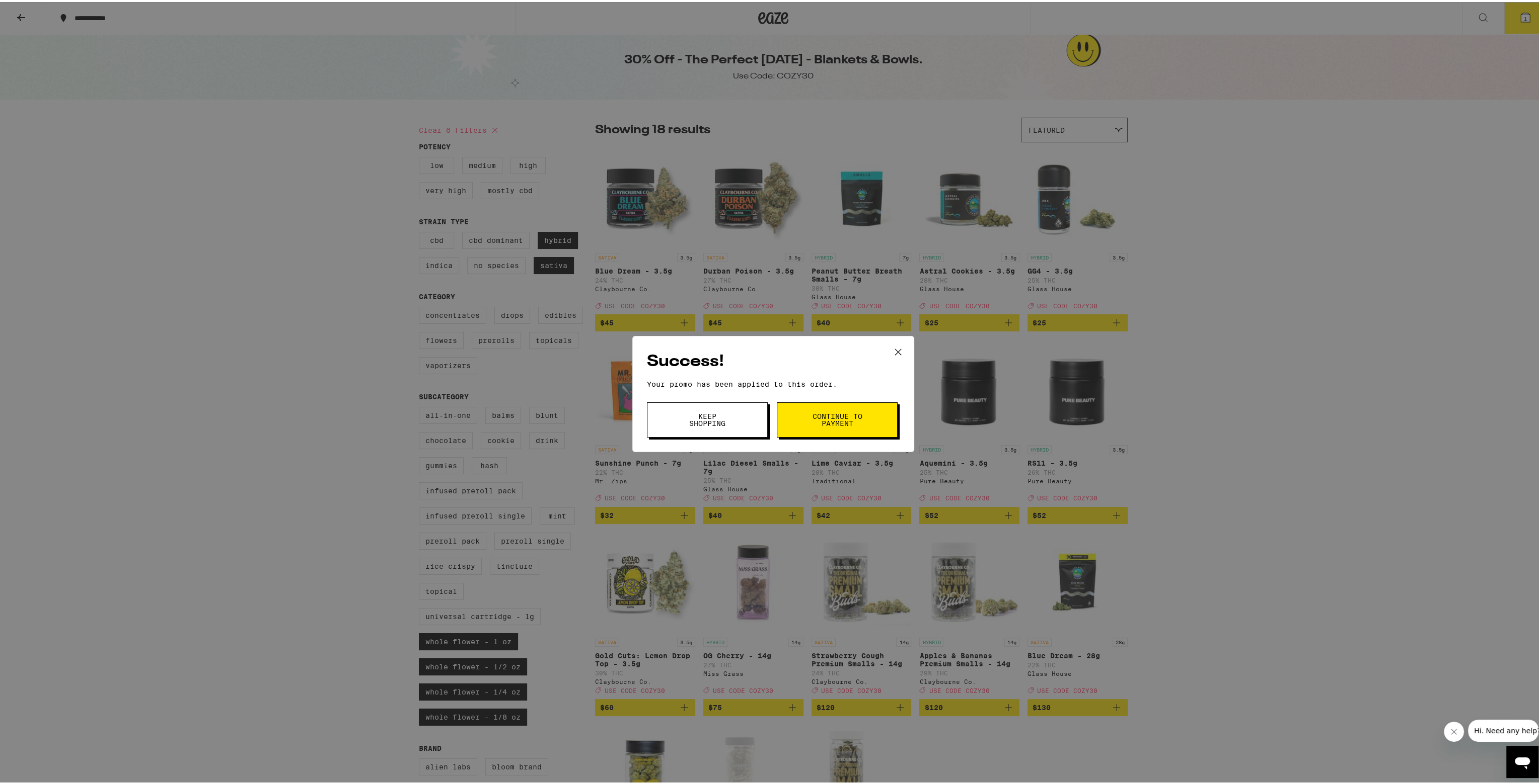
click at [597, 419] on button "Continue to payment" at bounding box center [837, 418] width 121 height 36
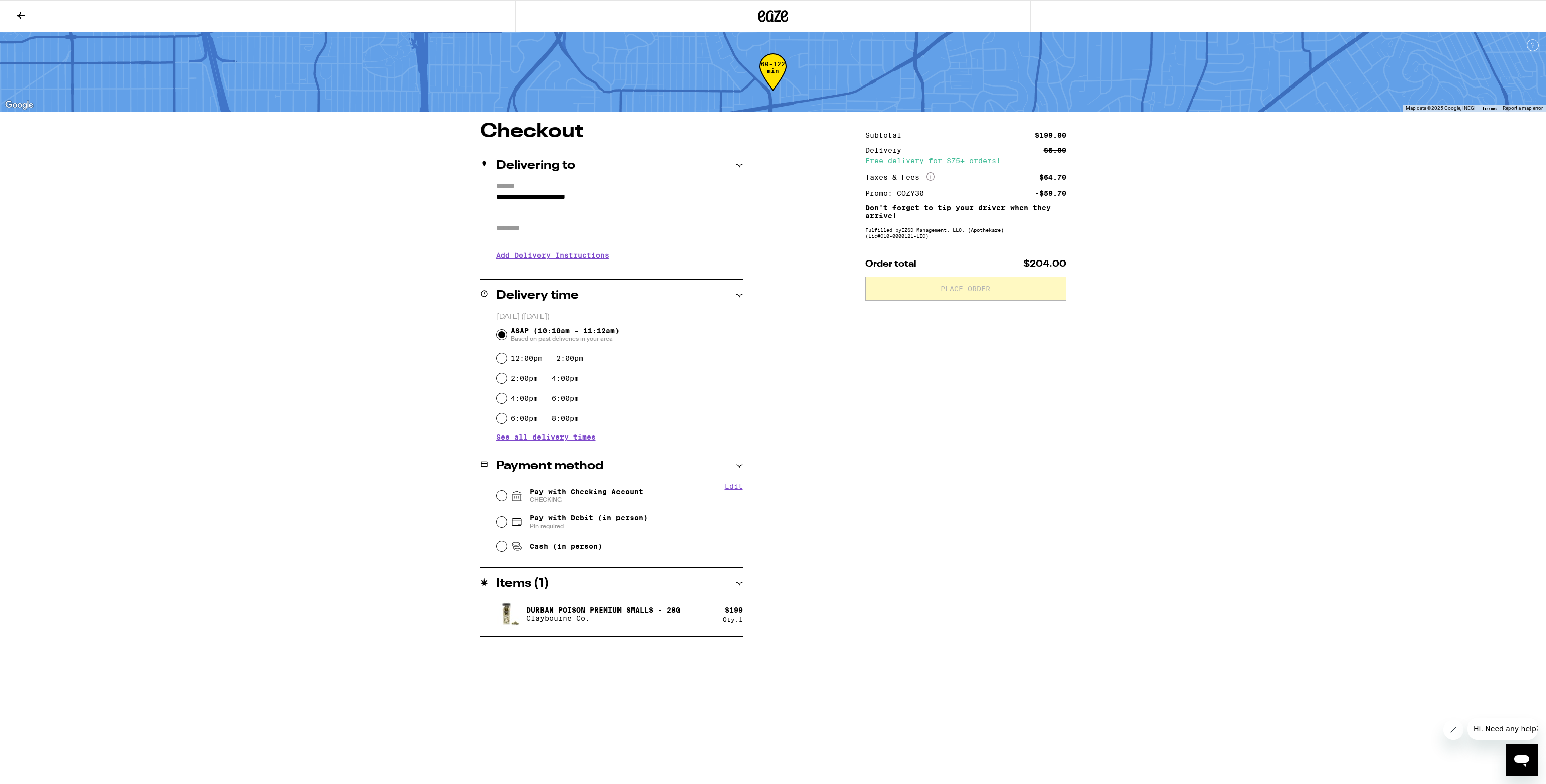
click at [533, 551] on span "Cash (in person)" at bounding box center [566, 546] width 72 height 8
click at [507, 551] on input "Cash (in person)" at bounding box center [502, 546] width 10 height 10
radio input "true"
click at [597, 292] on span "Place Order" at bounding box center [965, 289] width 50 height 7
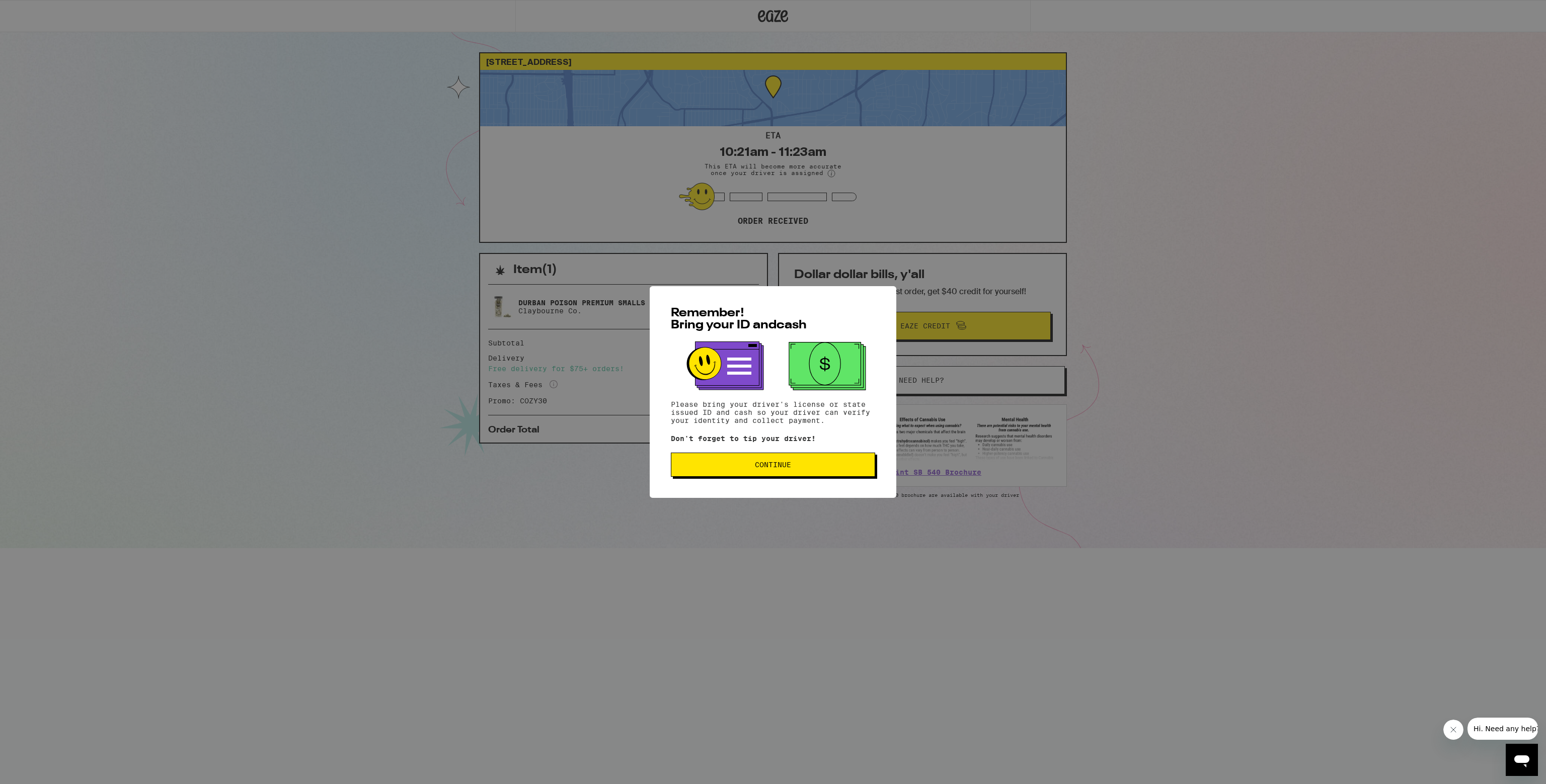
click at [597, 474] on button "Continue" at bounding box center [773, 465] width 204 height 24
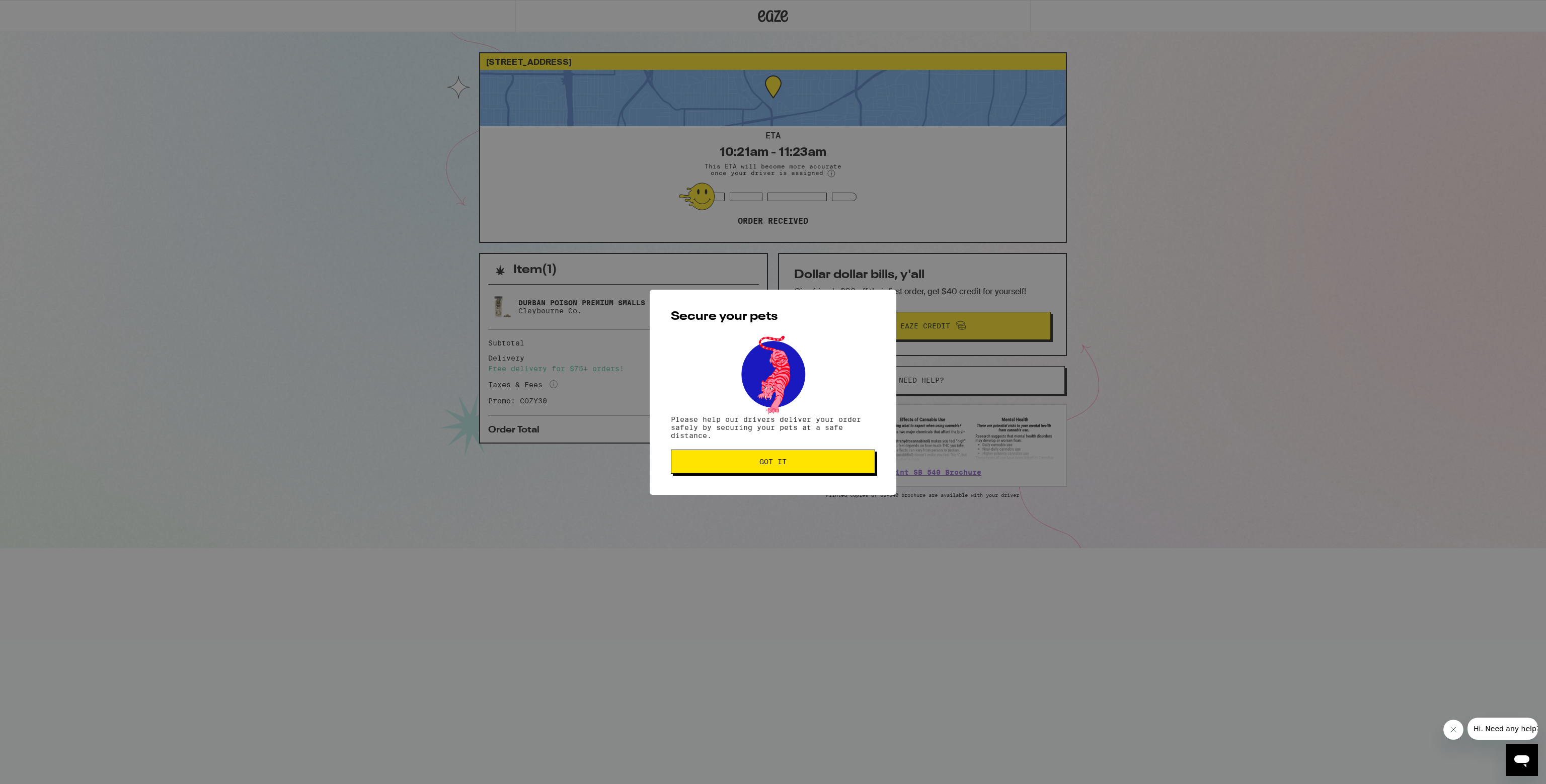
click at [597, 467] on button "Got it" at bounding box center [773, 462] width 204 height 24
